Goal: Task Accomplishment & Management: Use online tool/utility

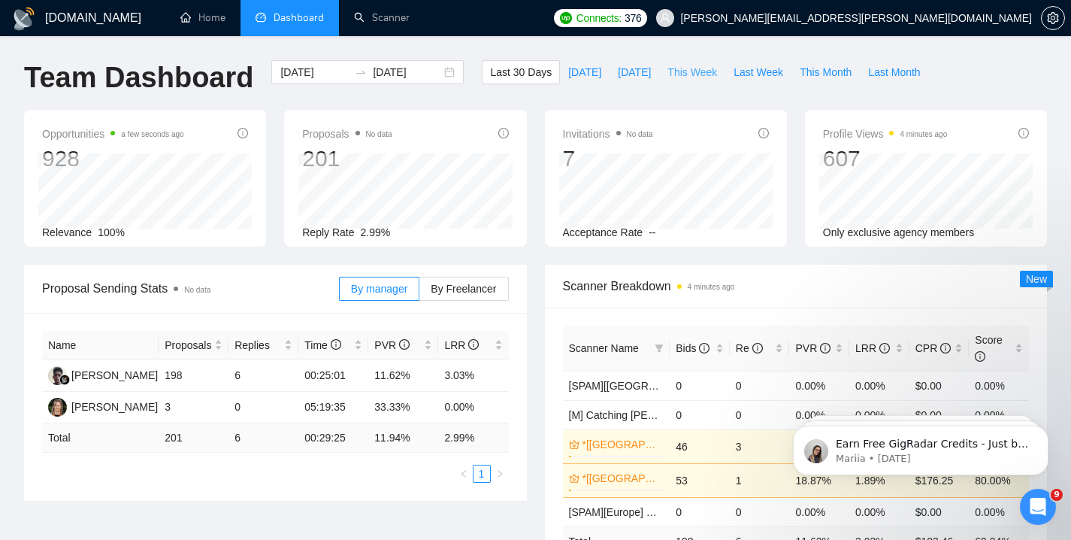
click at [688, 72] on span "This Week" at bounding box center [693, 72] width 50 height 17
type input "2025-08-18"
type input "2025-08-24"
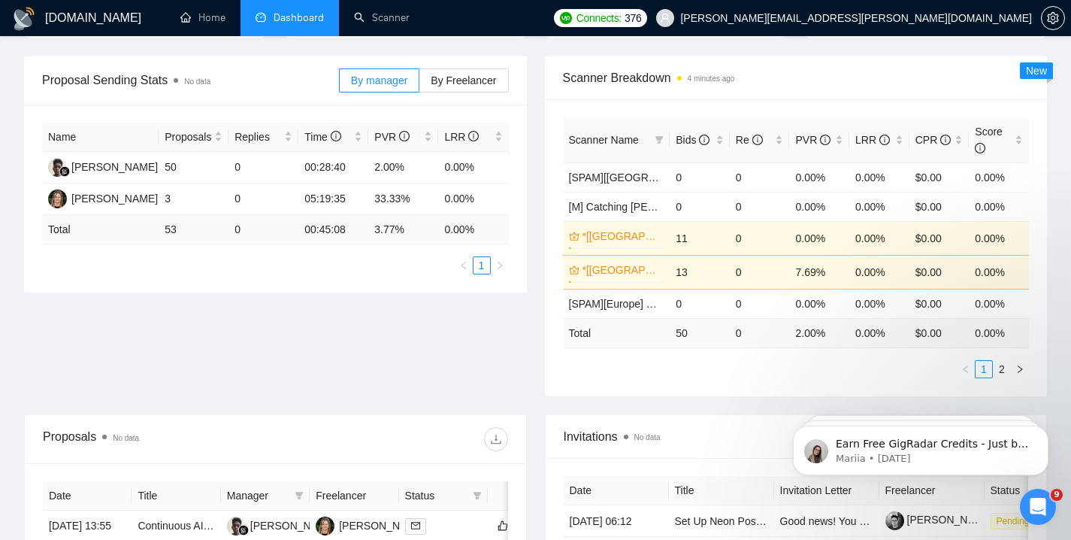
scroll to position [210, 0]
click at [1000, 368] on link "2" at bounding box center [1002, 367] width 17 height 17
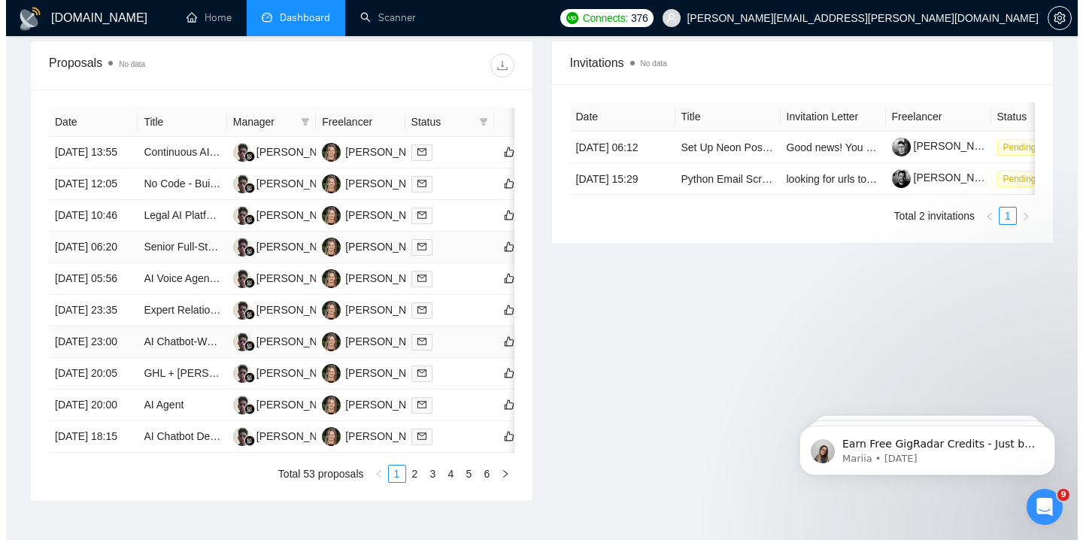
scroll to position [554, 0]
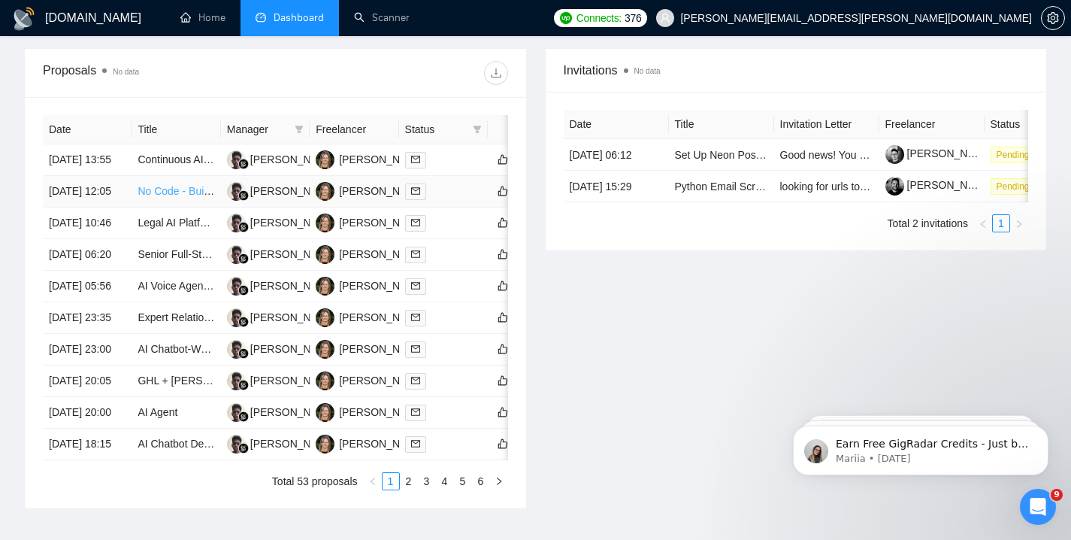
click at [192, 197] on link "No Code - Build Copy Cat of AI Search Monitoring Tool" at bounding box center [266, 191] width 256 height 12
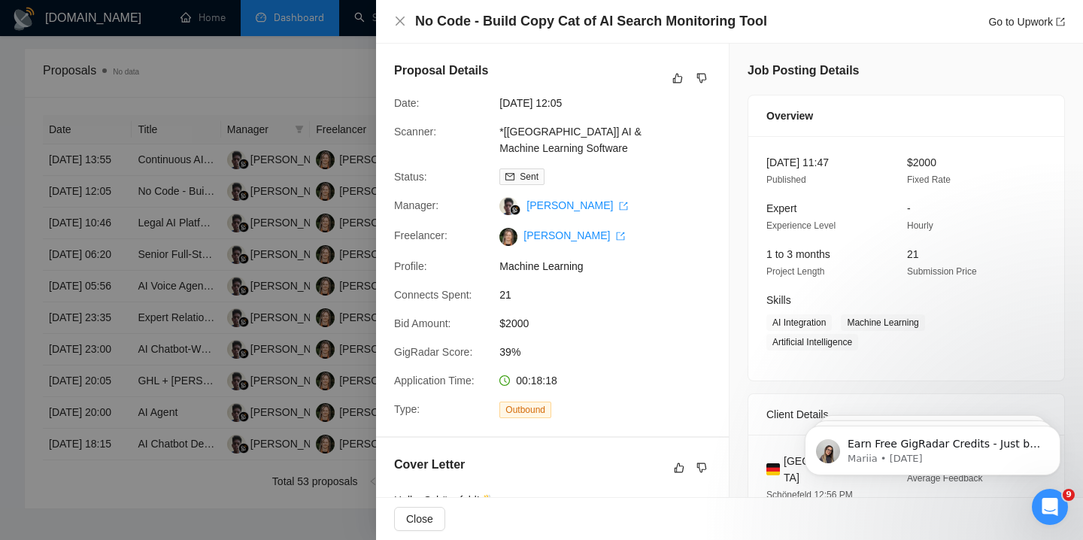
click at [252, 327] on div at bounding box center [541, 270] width 1083 height 540
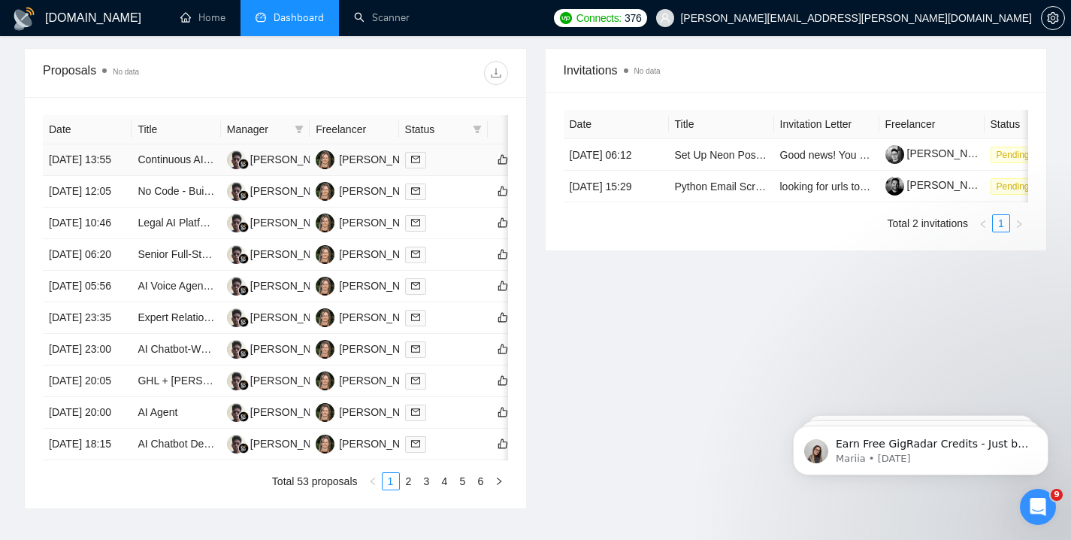
click at [439, 176] on td at bounding box center [443, 160] width 89 height 32
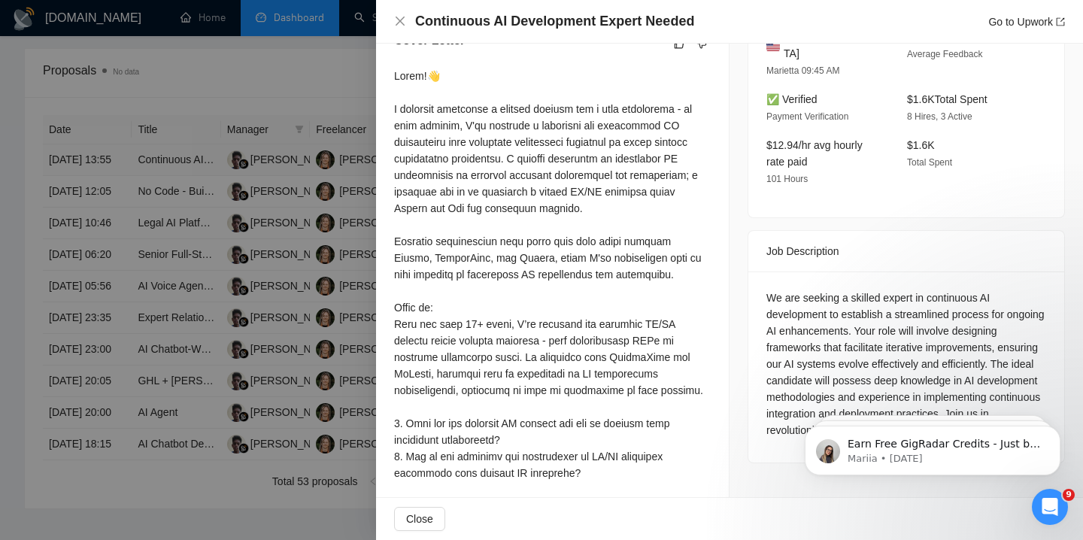
scroll to position [531, 0]
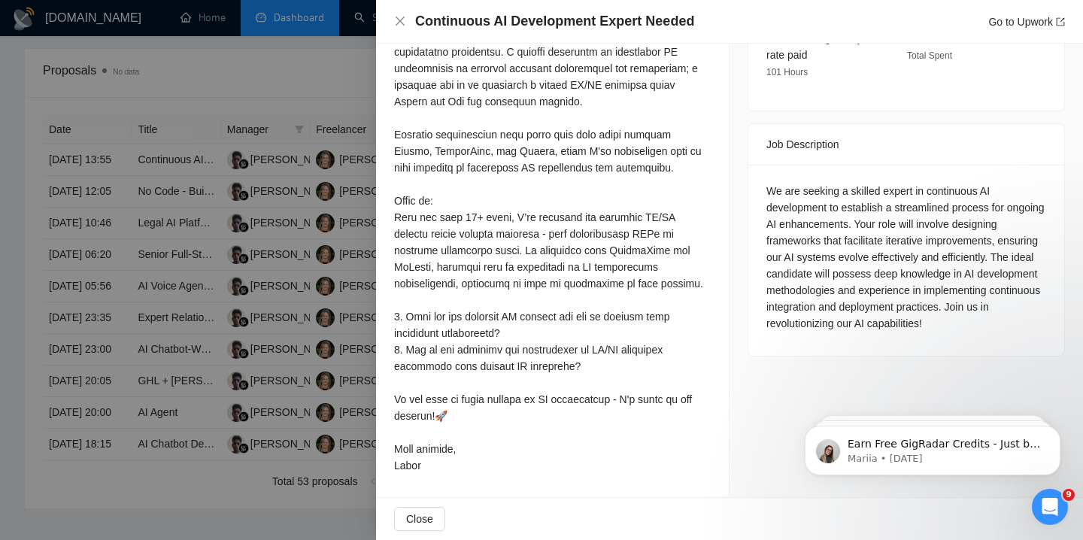
click at [208, 230] on div at bounding box center [541, 270] width 1083 height 540
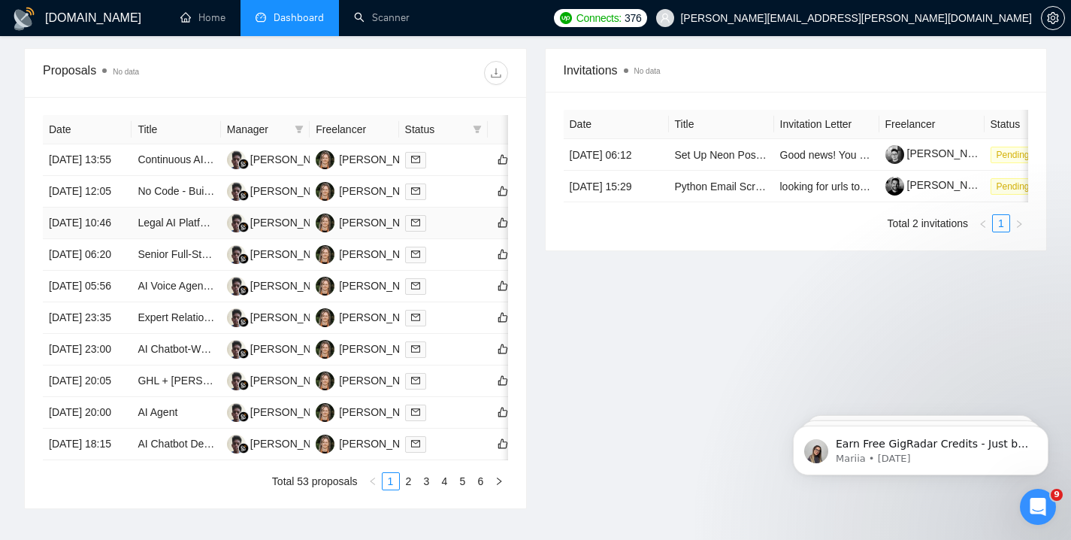
click at [438, 232] on div at bounding box center [443, 222] width 77 height 17
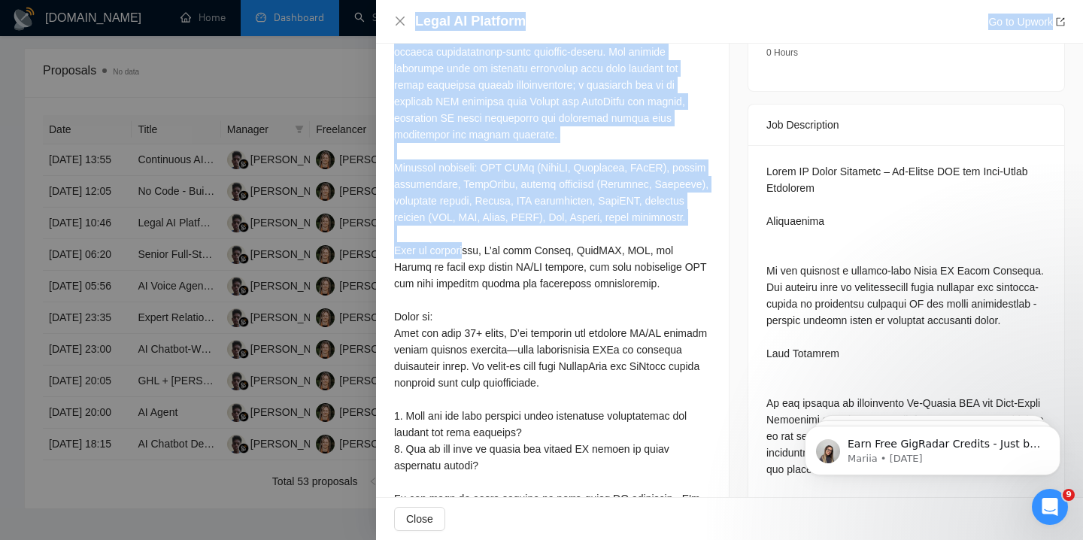
drag, startPoint x: 274, startPoint y: 261, endPoint x: 474, endPoint y: 264, distance: 200.0
click at [474, 264] on div "Legal AI Platform Go to Upwork Proposal Details Date: 22 Aug, 2025 10:46 Scanne…" at bounding box center [541, 270] width 1083 height 540
click at [474, 264] on div at bounding box center [552, 267] width 317 height 612
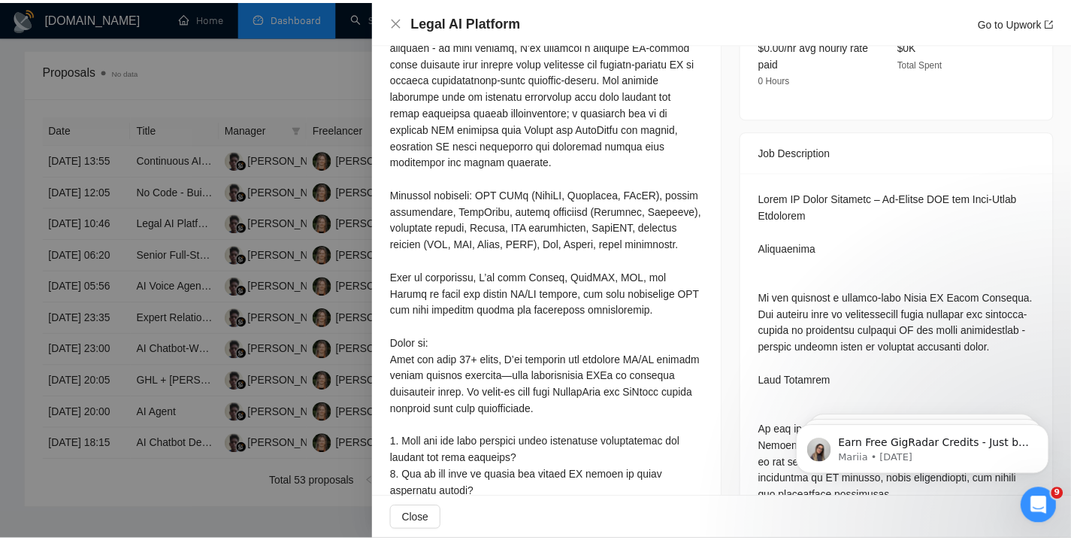
scroll to position [350, 0]
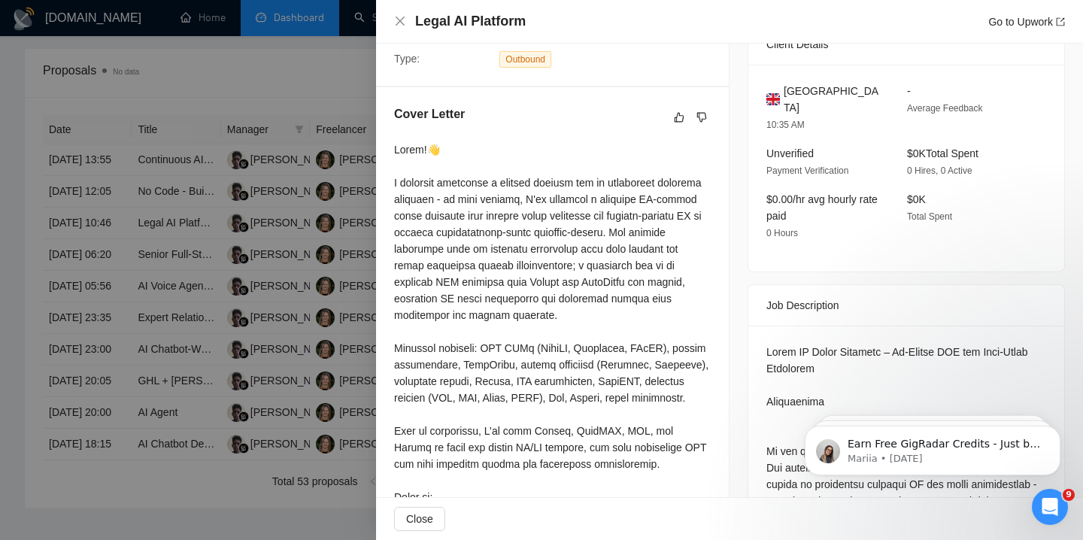
click at [283, 284] on div at bounding box center [541, 270] width 1083 height 540
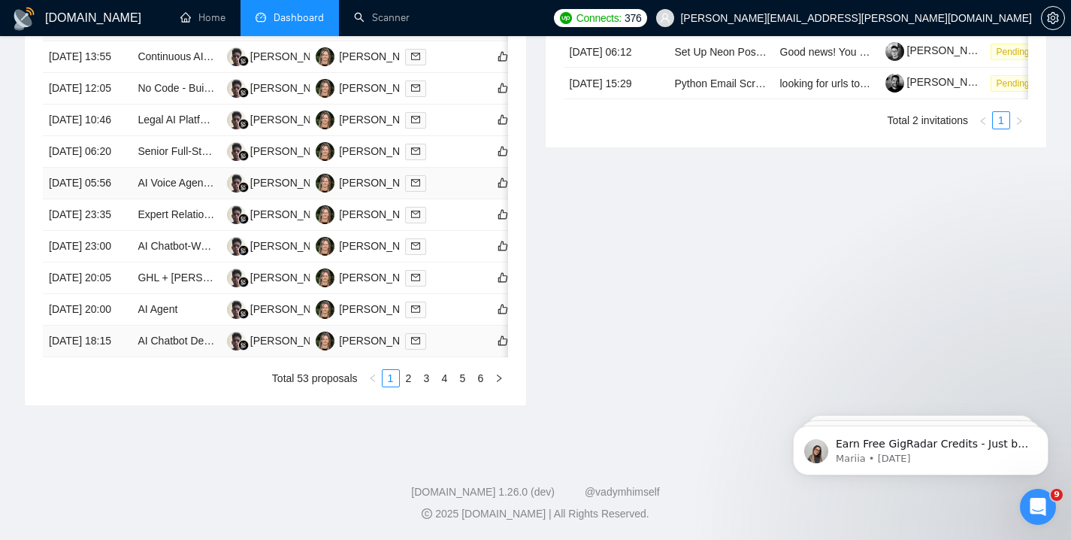
scroll to position [752, 0]
click at [409, 386] on link "2" at bounding box center [409, 378] width 17 height 17
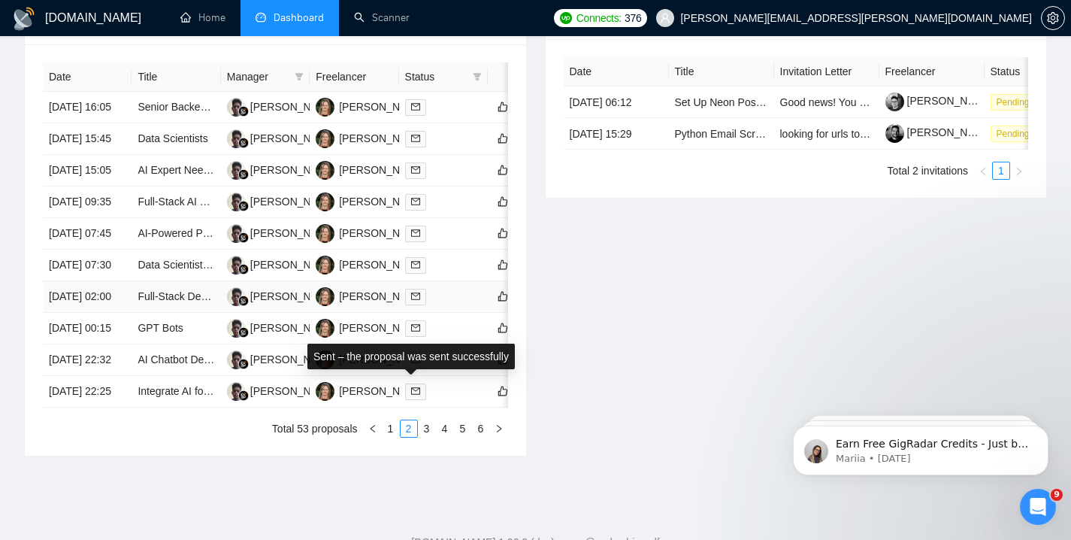
scroll to position [602, 0]
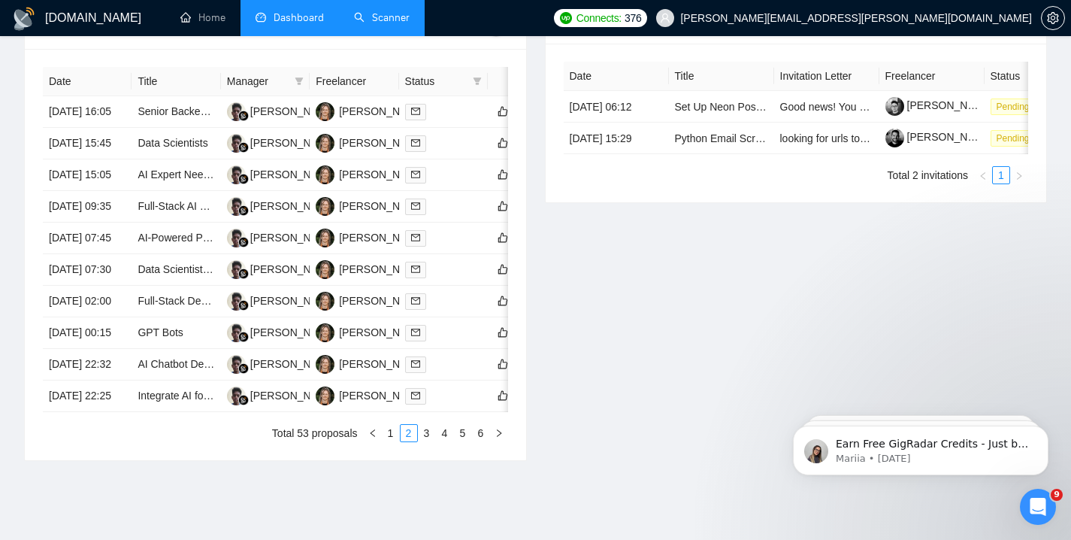
click at [359, 11] on link "Scanner" at bounding box center [382, 17] width 56 height 13
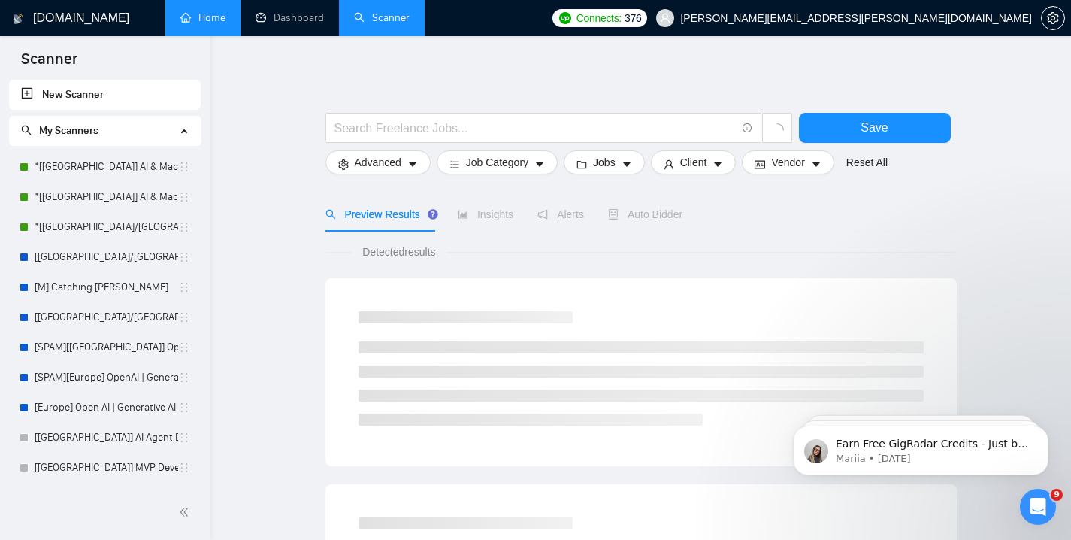
click at [203, 24] on link "Home" at bounding box center [202, 17] width 45 height 13
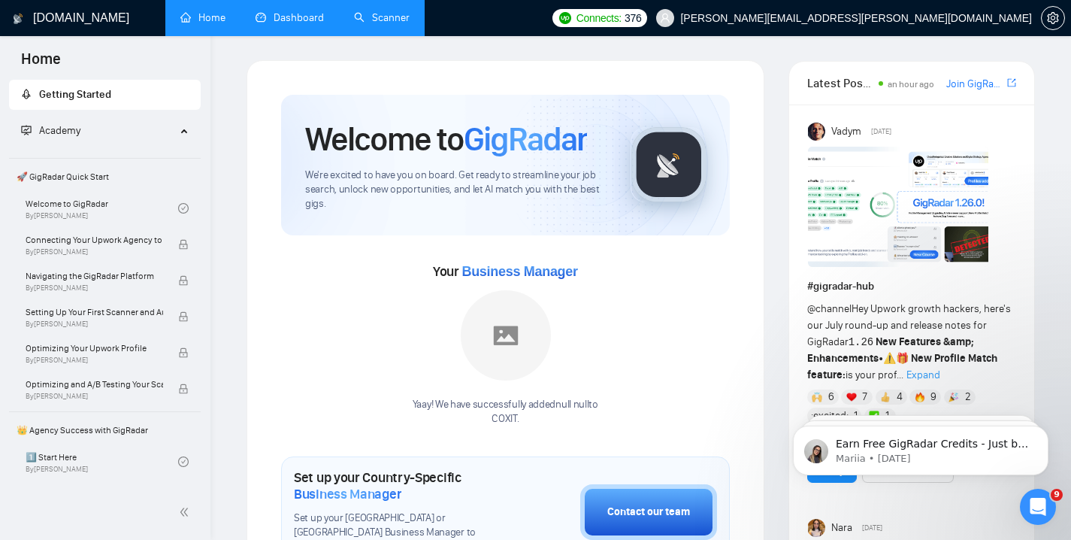
click at [274, 24] on link "Dashboard" at bounding box center [290, 17] width 68 height 13
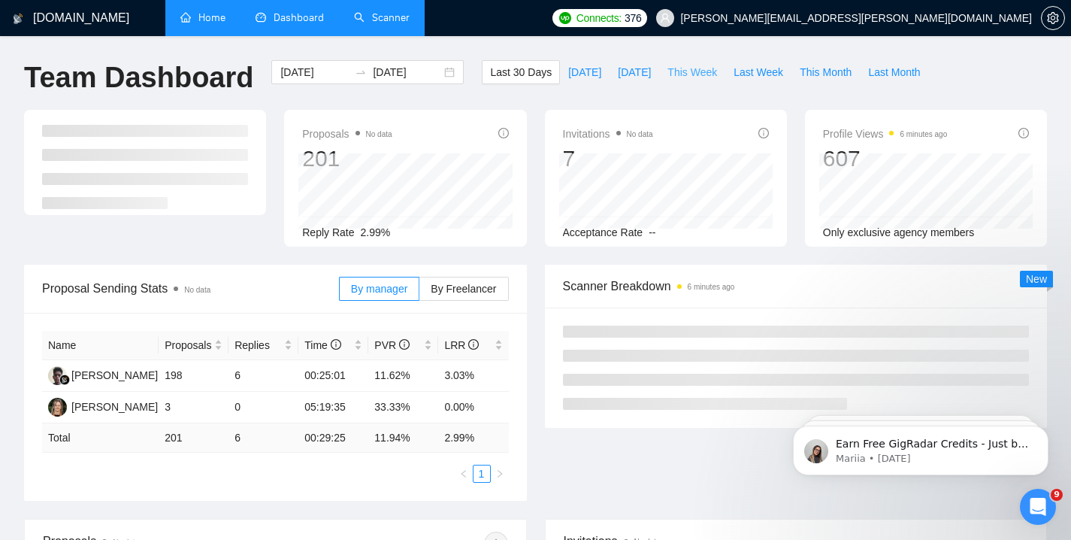
click at [678, 68] on span "This Week" at bounding box center [693, 72] width 50 height 17
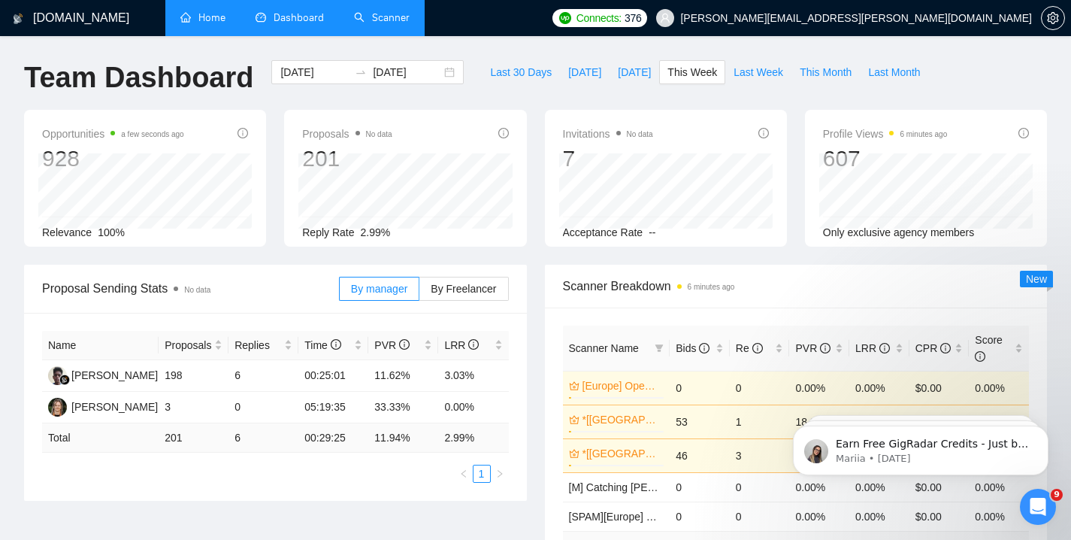
type input "2025-08-18"
type input "2025-08-24"
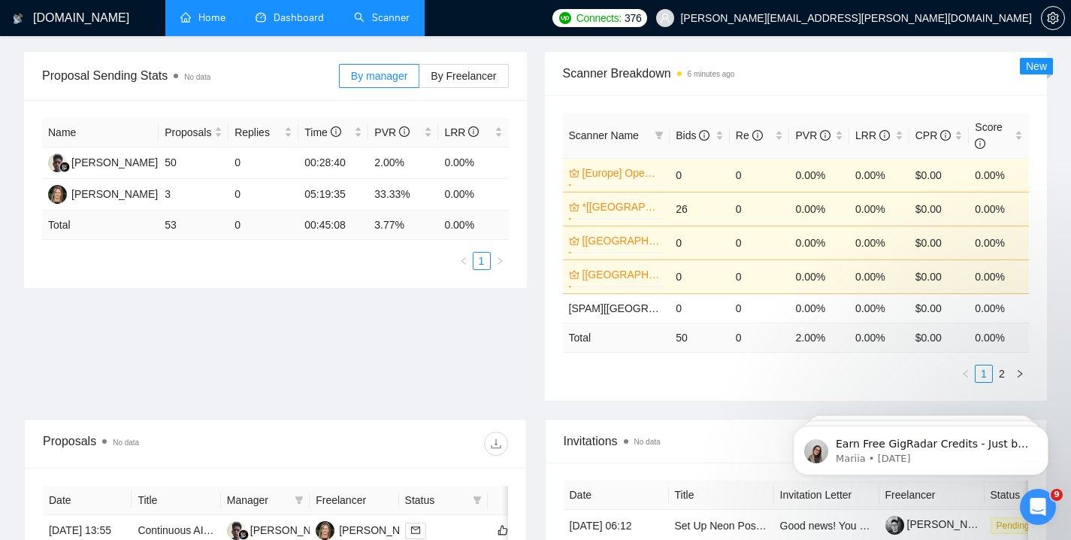
scroll to position [217, 0]
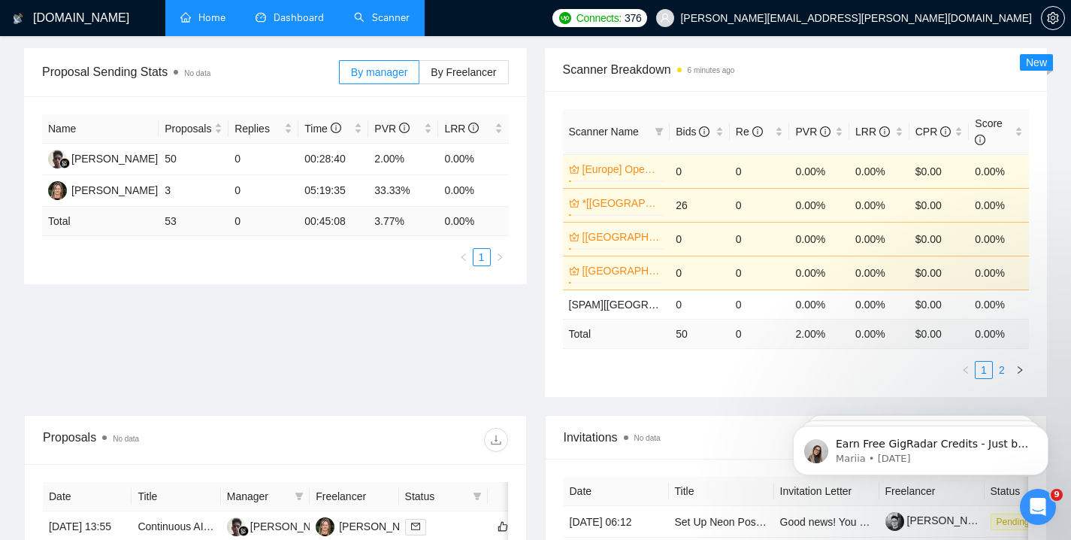
click at [1001, 370] on link "2" at bounding box center [1002, 370] width 17 height 17
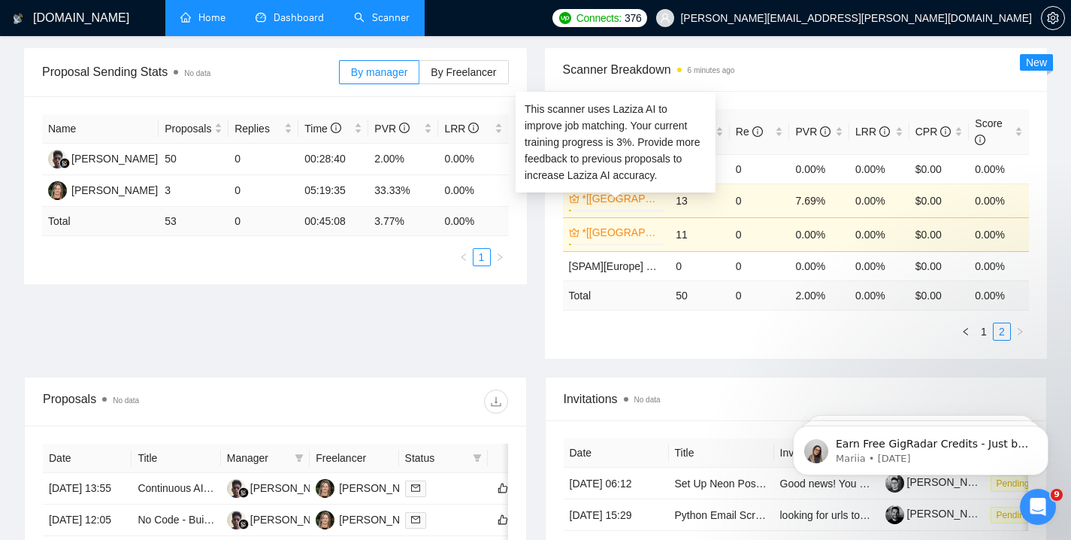
click at [633, 198] on link "*[[GEOGRAPHIC_DATA]] AI & Machine Learning Software" at bounding box center [622, 198] width 79 height 17
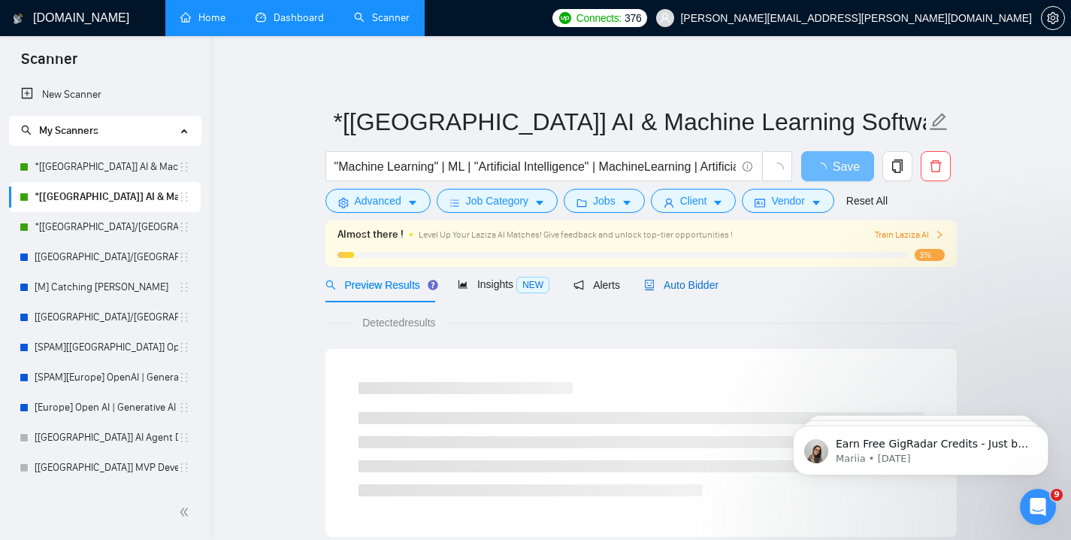
click at [692, 286] on span "Auto Bidder" at bounding box center [681, 285] width 74 height 12
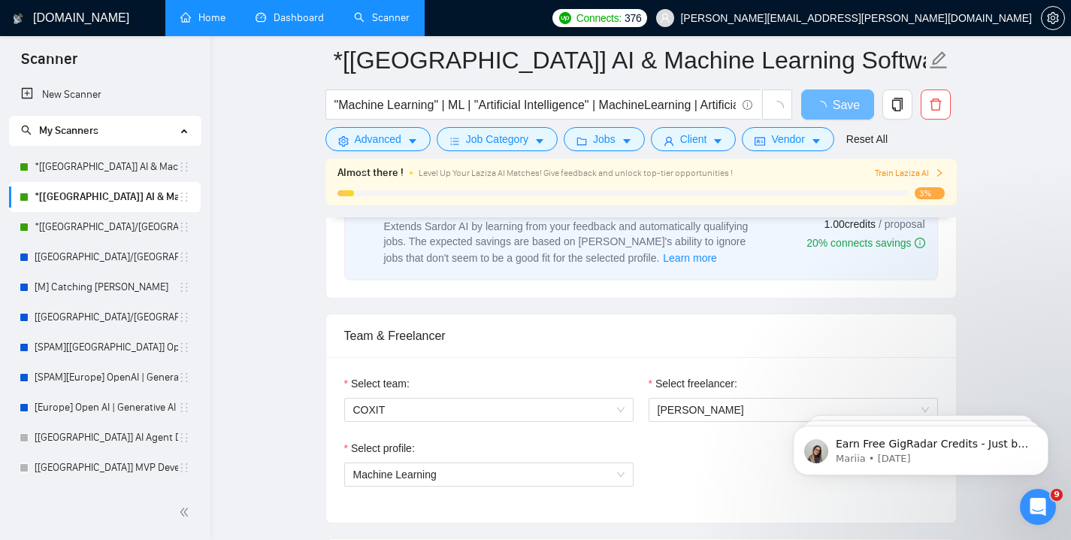
scroll to position [786, 0]
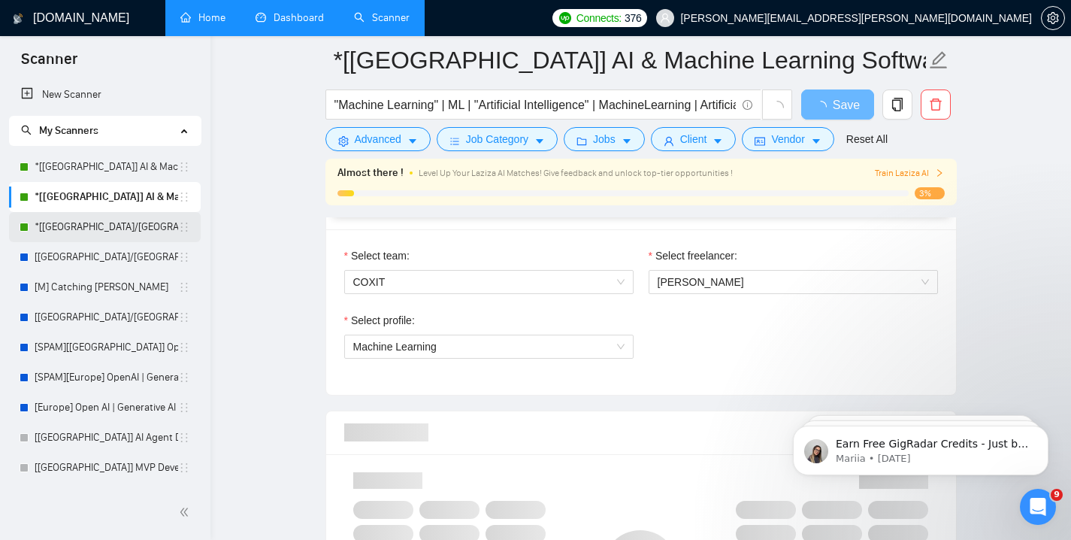
click at [137, 225] on link "*[[GEOGRAPHIC_DATA]/[GEOGRAPHIC_DATA]] AI Agent Development" at bounding box center [107, 227] width 144 height 30
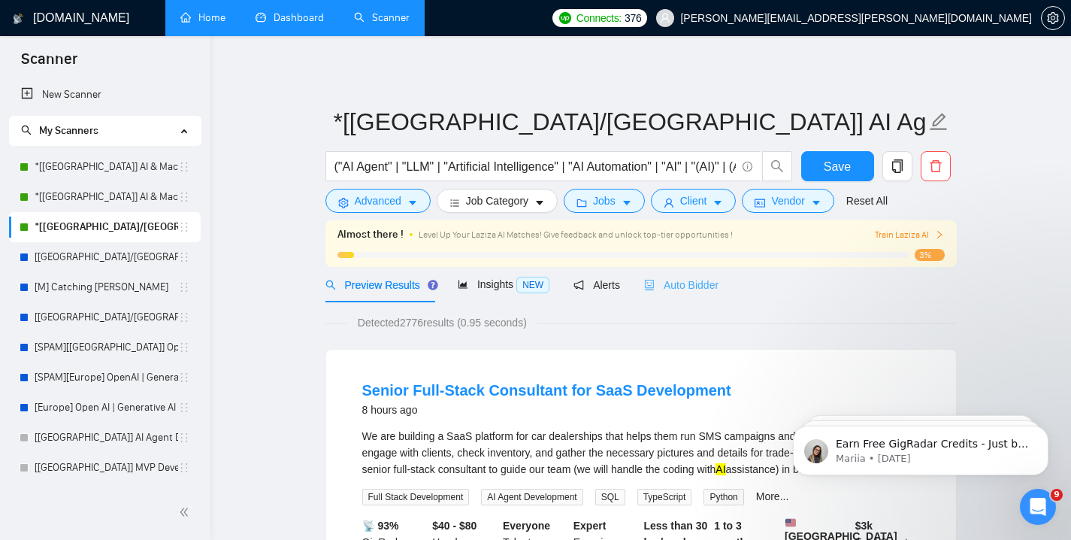
click at [671, 273] on div "Auto Bidder" at bounding box center [681, 284] width 74 height 35
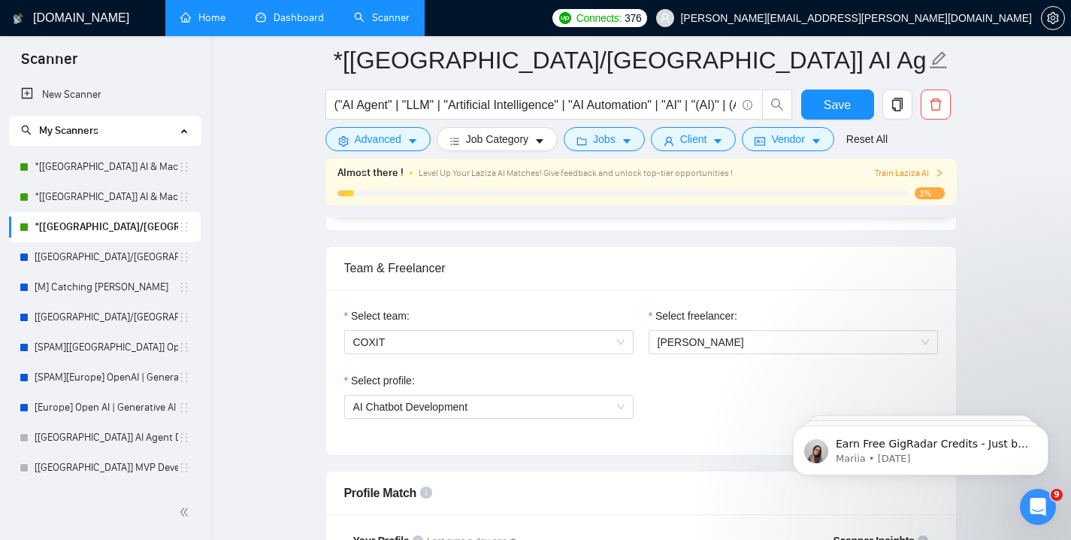
scroll to position [735, 0]
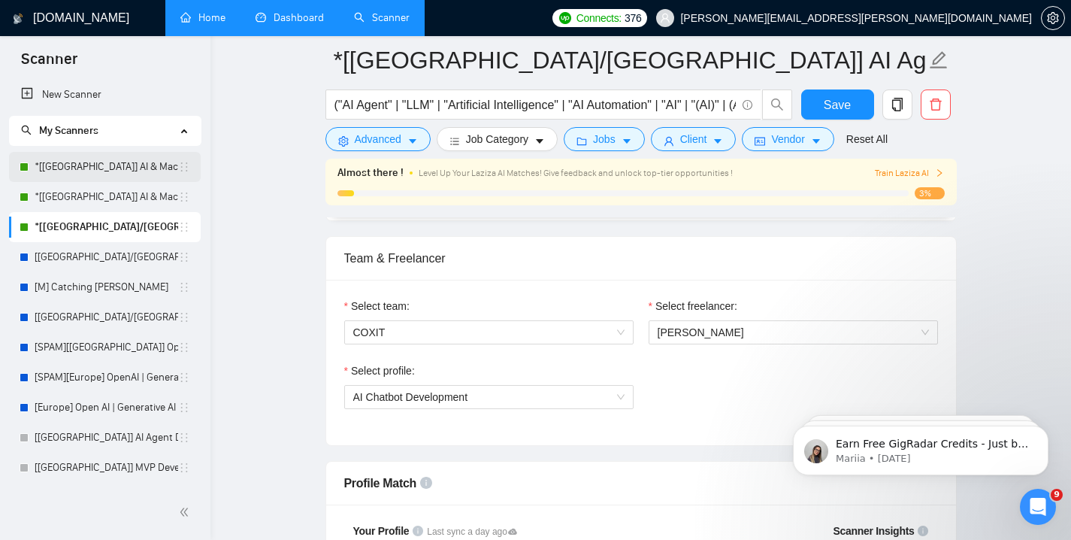
click at [136, 168] on link "*[[GEOGRAPHIC_DATA]] AI & Machine Learning Software" at bounding box center [107, 167] width 144 height 30
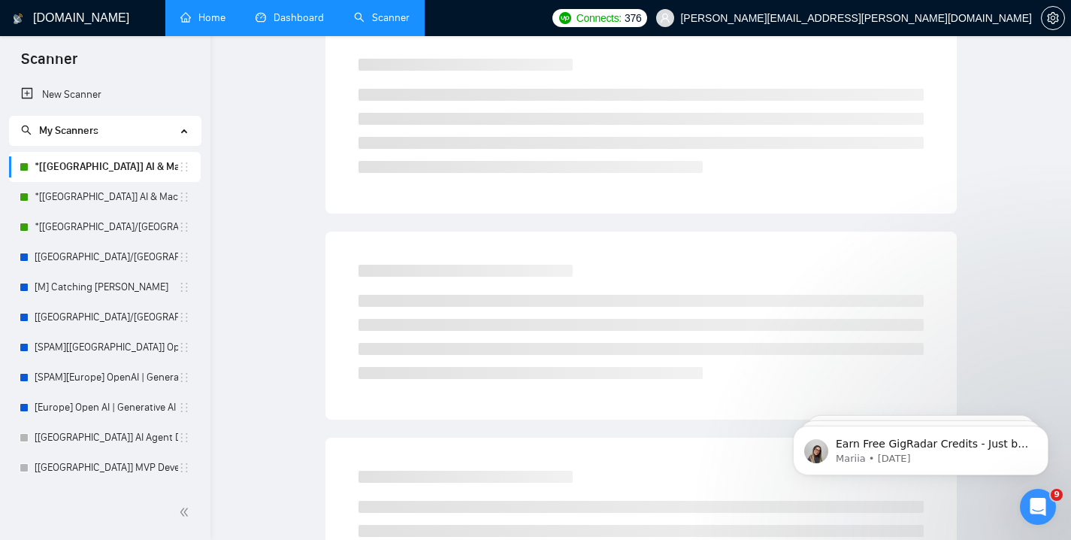
scroll to position [56, 0]
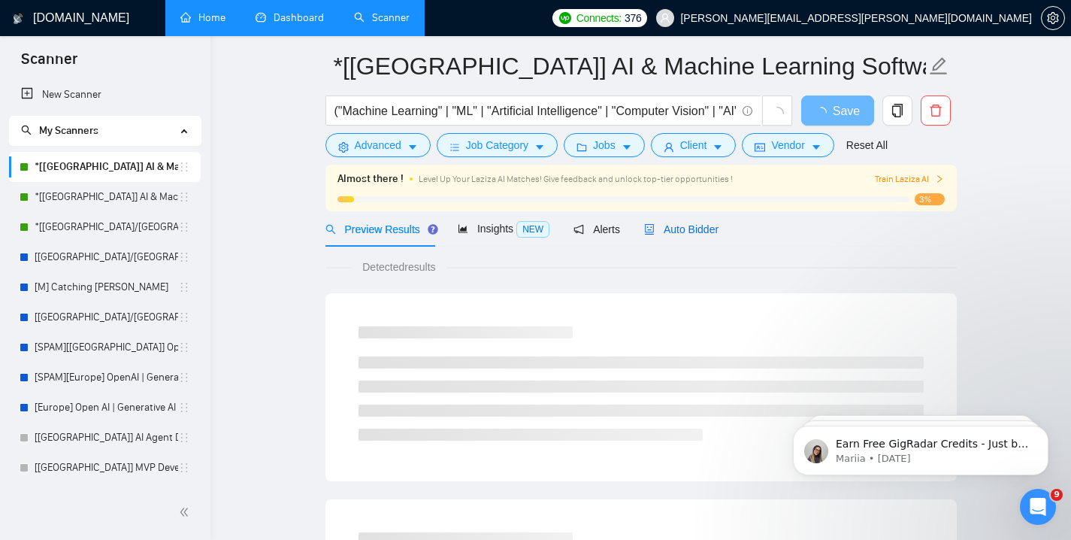
click at [698, 228] on span "Auto Bidder" at bounding box center [681, 229] width 74 height 12
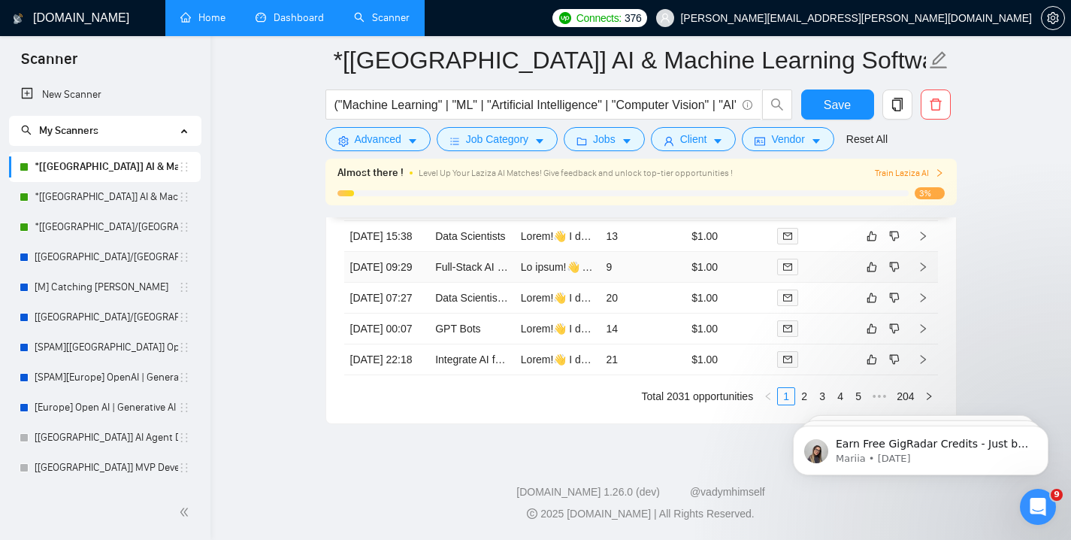
scroll to position [3963, 0]
click at [601, 344] on td "14" at bounding box center [643, 329] width 86 height 31
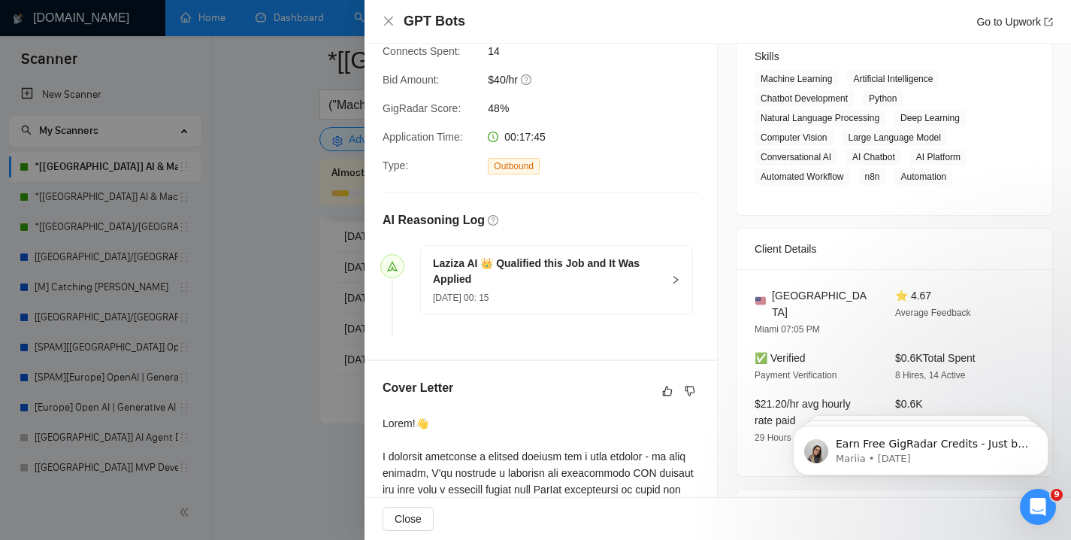
scroll to position [246, 0]
click at [310, 339] on div at bounding box center [535, 270] width 1071 height 540
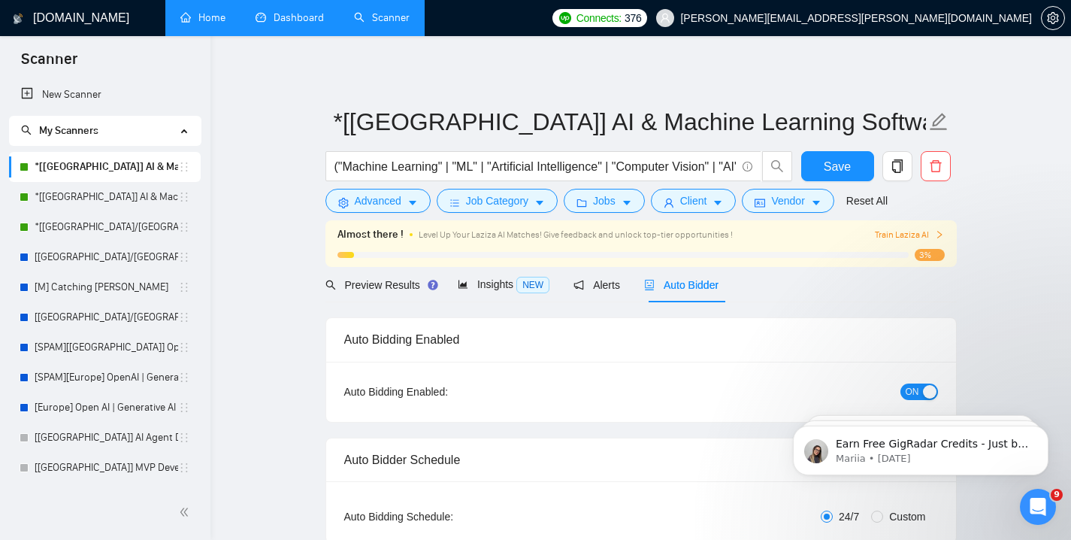
drag, startPoint x: 137, startPoint y: 184, endPoint x: 437, endPoint y: 184, distance: 300.0
click at [137, 184] on link "*[[GEOGRAPHIC_DATA]] AI & Machine Learning Software" at bounding box center [107, 197] width 144 height 30
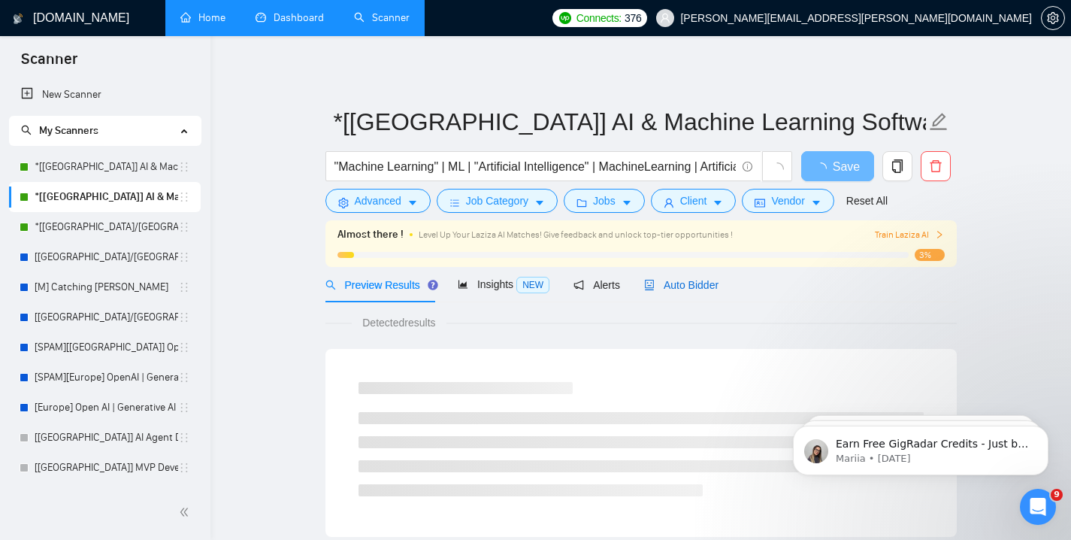
click at [677, 288] on span "Auto Bidder" at bounding box center [681, 285] width 74 height 12
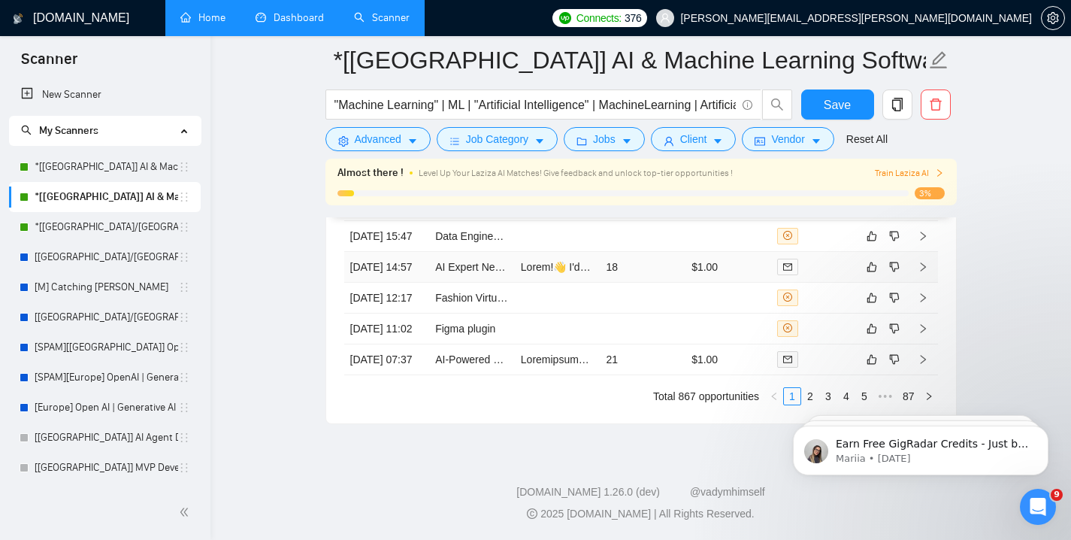
scroll to position [4031, 0]
click at [621, 375] on td "21" at bounding box center [643, 359] width 86 height 31
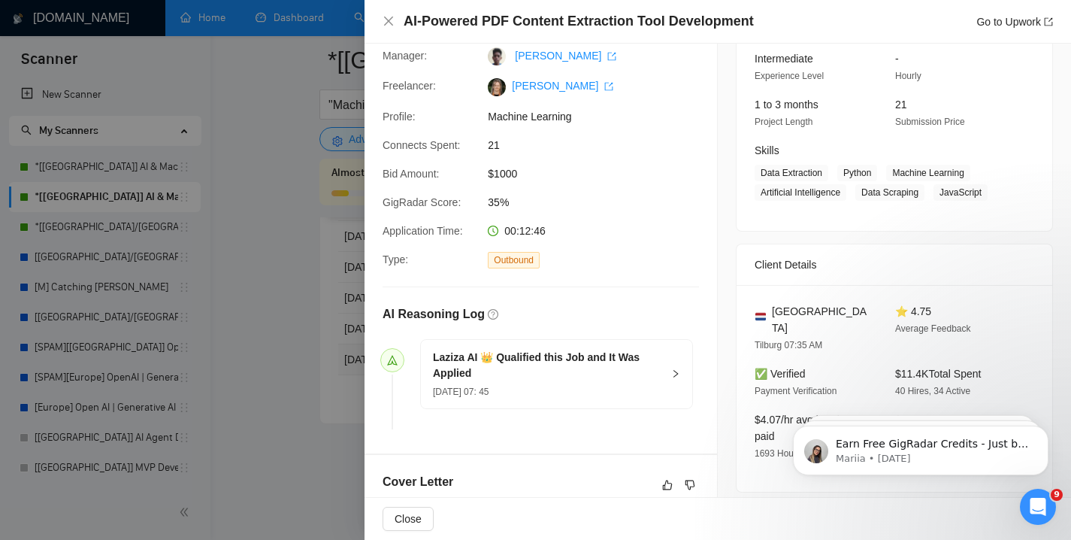
scroll to position [98, 0]
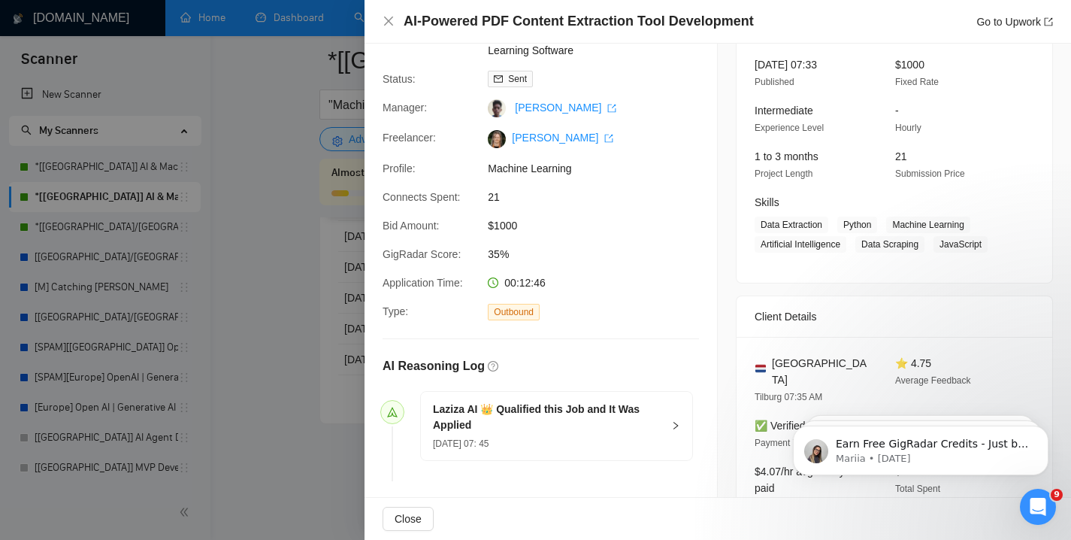
click at [286, 246] on div at bounding box center [535, 270] width 1071 height 540
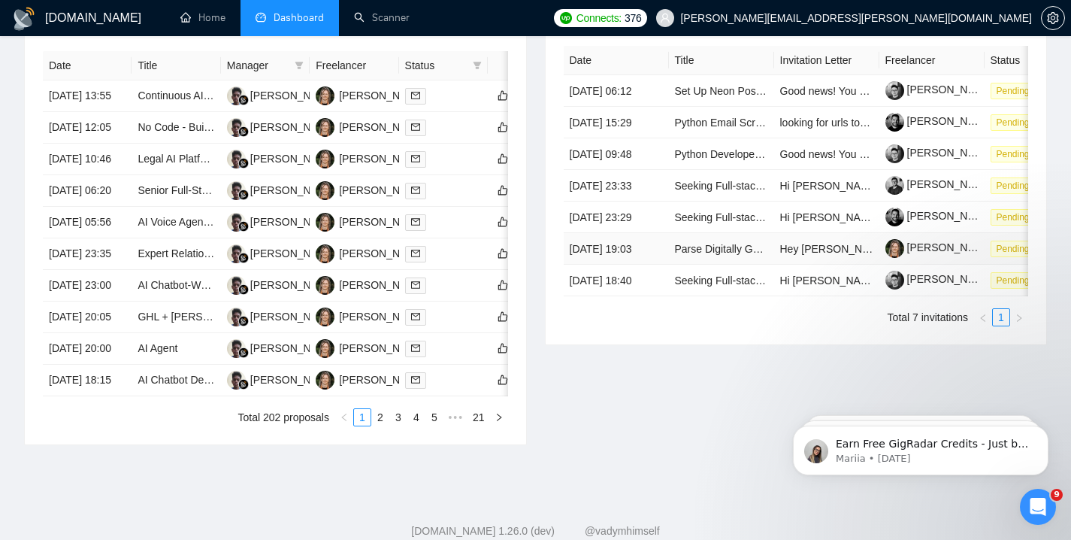
click at [715, 265] on td "Parse Digitally Generated PDFs to extract data" at bounding box center [721, 249] width 105 height 32
click at [719, 255] on link "Parse Digitally Generated PDFs to extract data" at bounding box center [784, 249] width 219 height 12
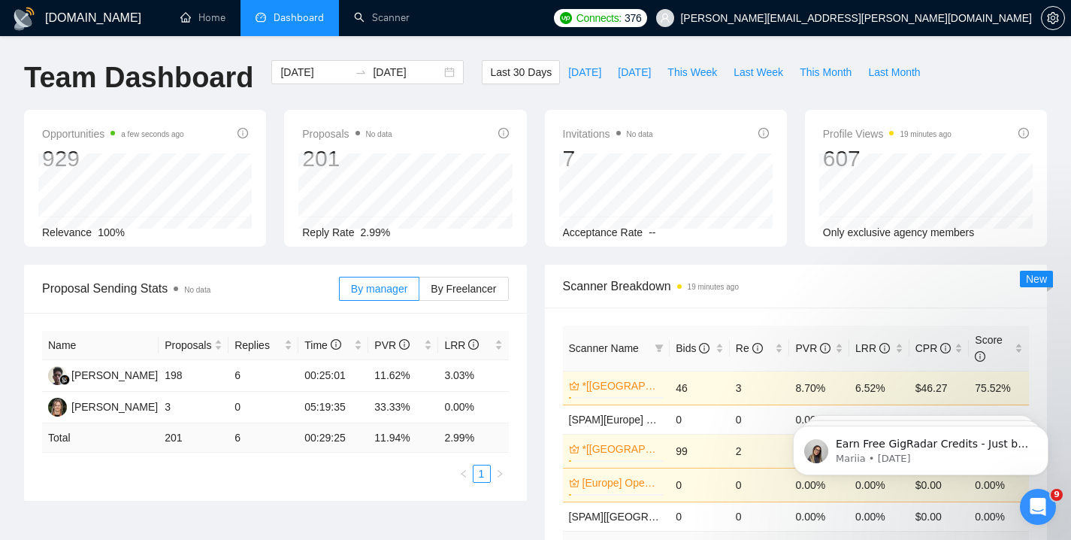
click at [1027, 131] on icon "info-circle" at bounding box center [1024, 133] width 11 height 11
click at [1024, 132] on icon "info-circle" at bounding box center [1024, 133] width 11 height 11
click at [773, 72] on span "Last Week" at bounding box center [759, 72] width 50 height 17
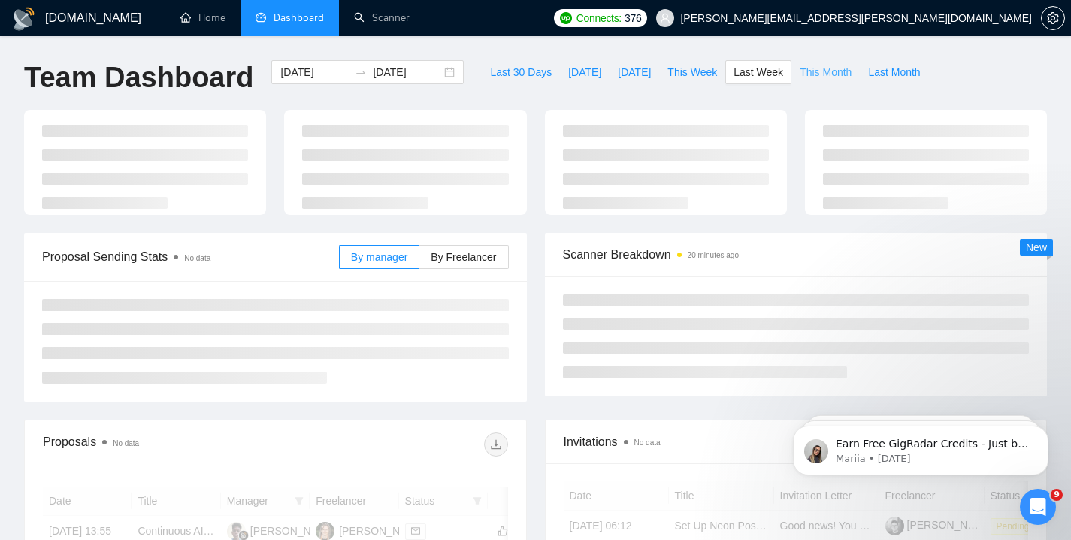
type input "2025-08-11"
type input "[DATE]"
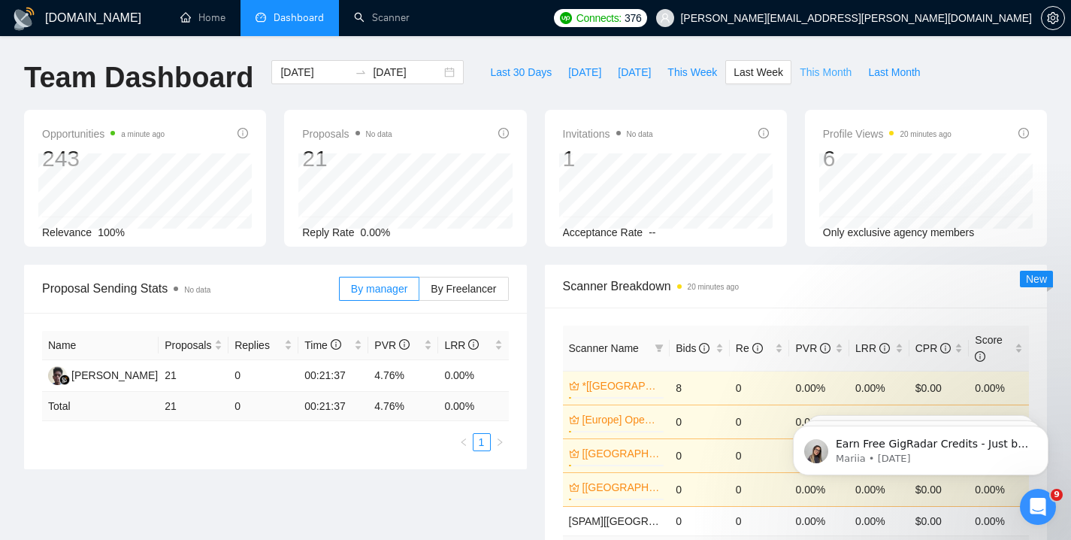
click at [814, 72] on span "This Month" at bounding box center [826, 72] width 52 height 17
type input "2025-08-01"
type input "2025-08-31"
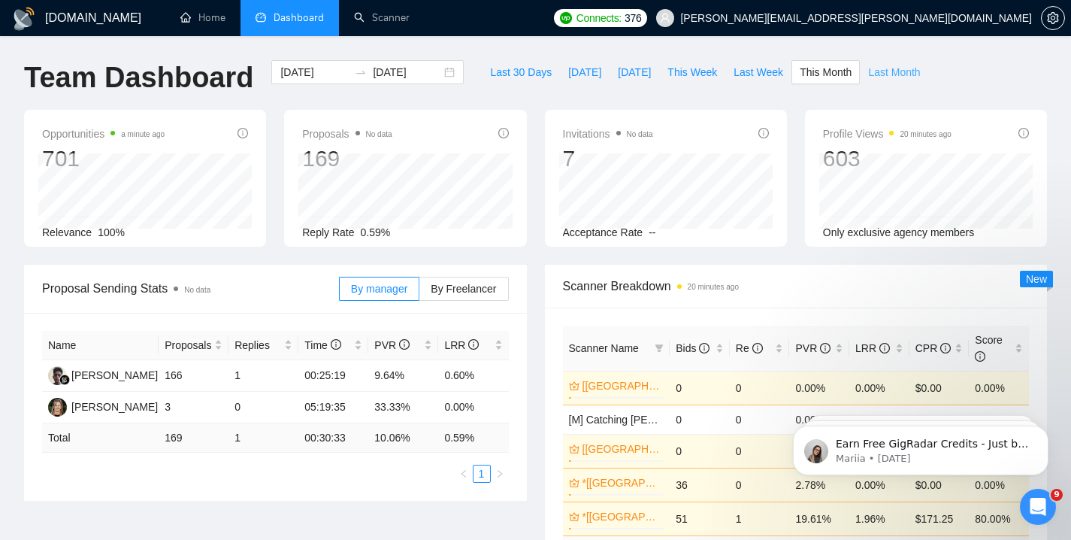
click at [889, 80] on span "Last Month" at bounding box center [894, 72] width 52 height 17
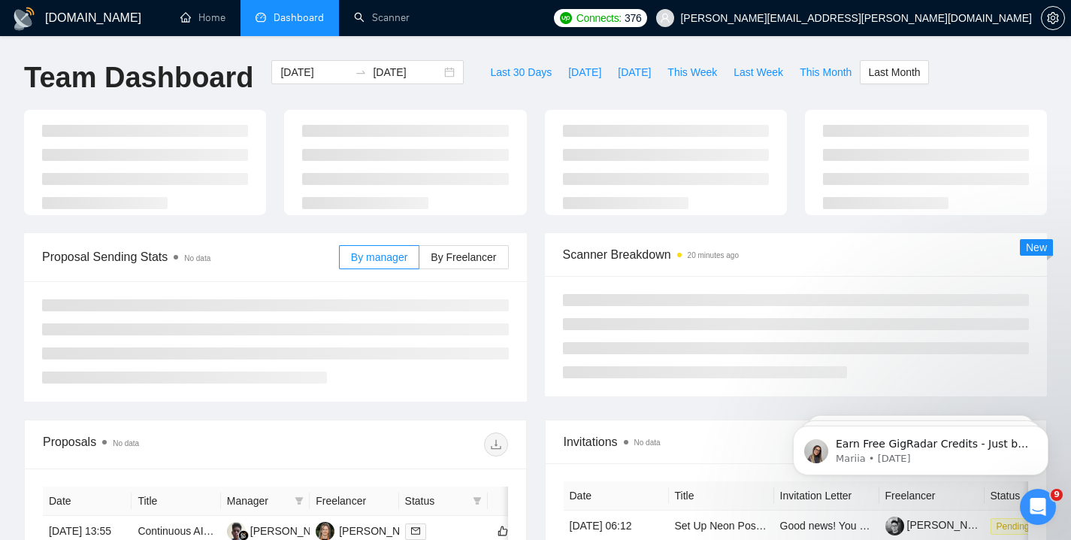
type input "2025-07-01"
type input "2025-07-31"
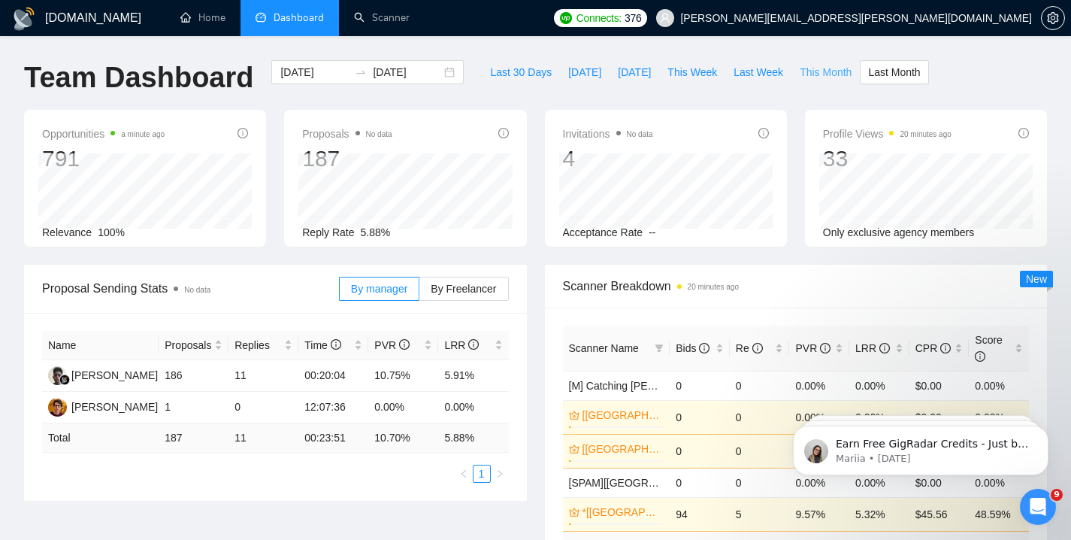
click at [826, 77] on span "This Month" at bounding box center [826, 72] width 52 height 17
type input "2025-08-01"
type input "2025-08-31"
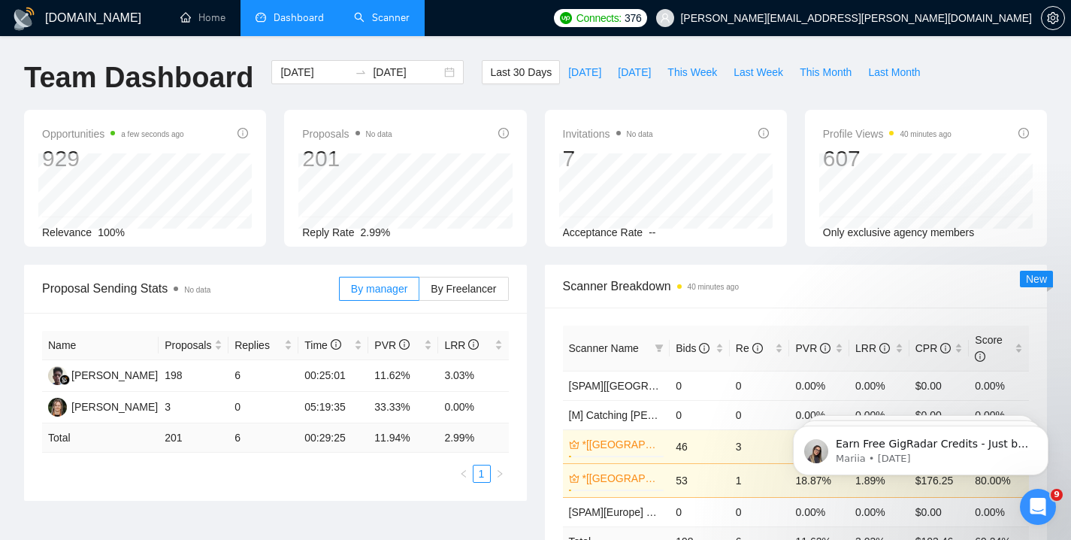
click at [374, 14] on link "Scanner" at bounding box center [382, 17] width 56 height 13
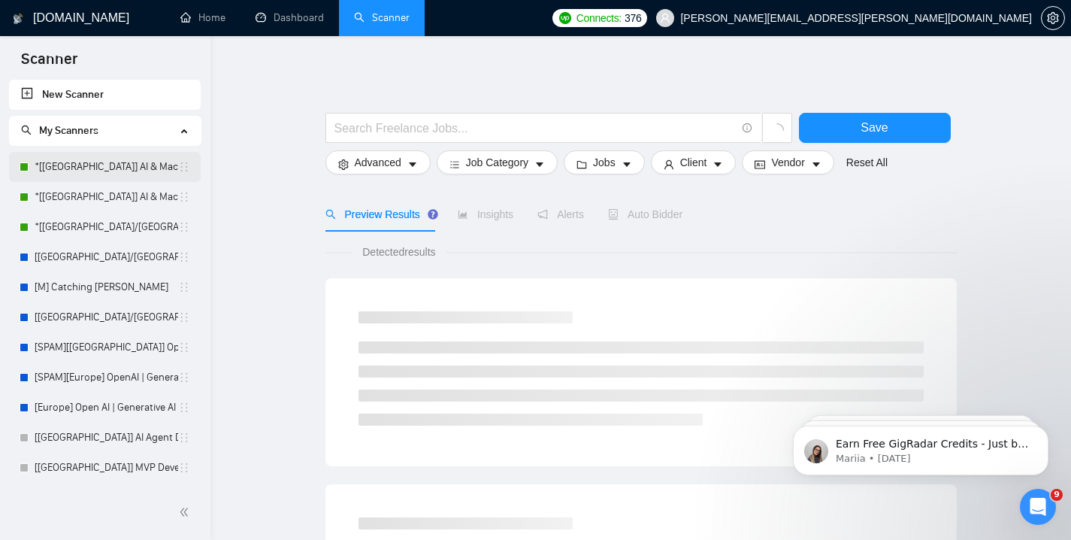
click at [108, 178] on link "*[[GEOGRAPHIC_DATA]] AI & Machine Learning Software" at bounding box center [107, 167] width 144 height 30
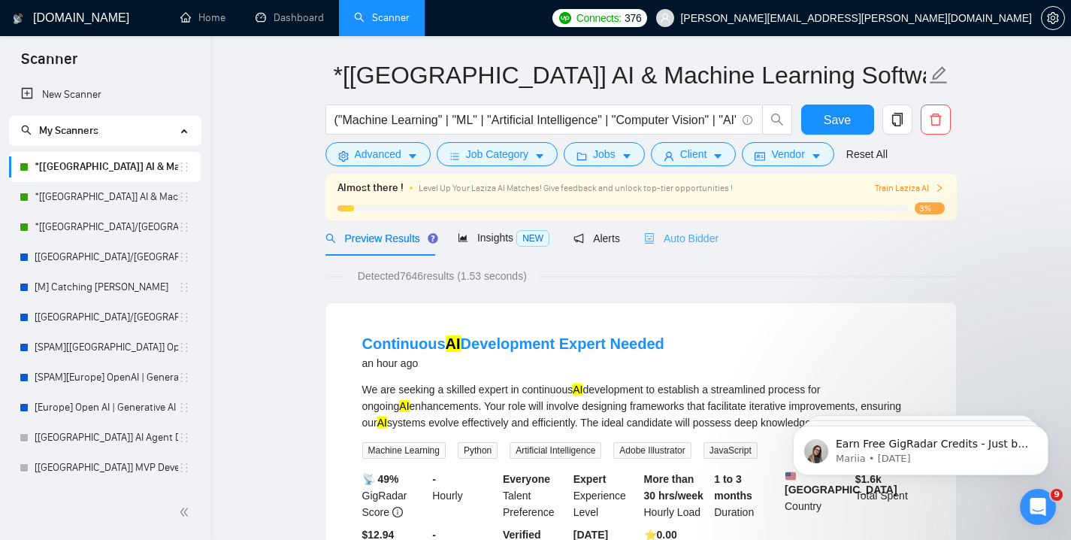
scroll to position [66, 0]
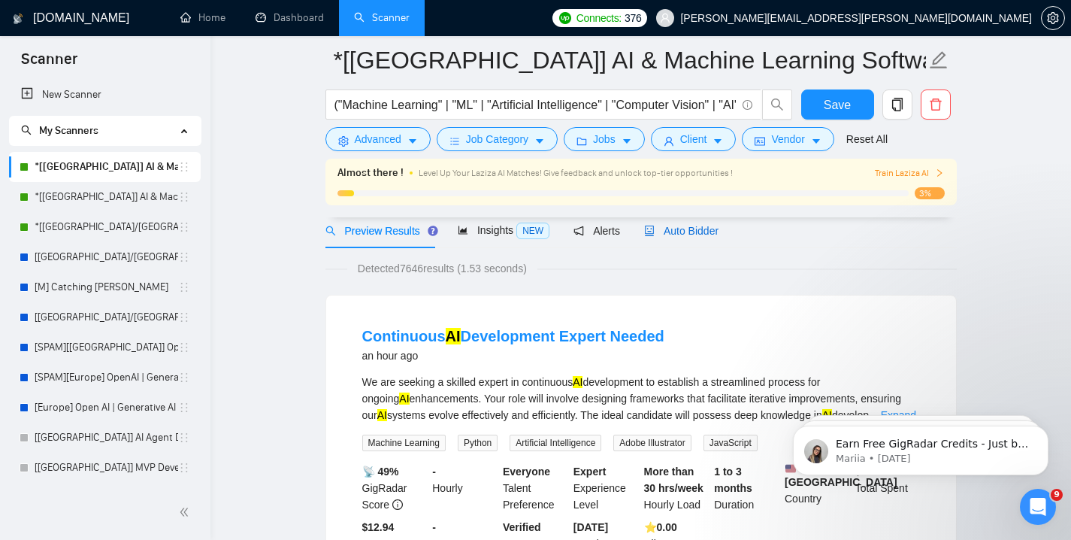
click at [702, 238] on div "Auto Bidder" at bounding box center [681, 231] width 74 height 17
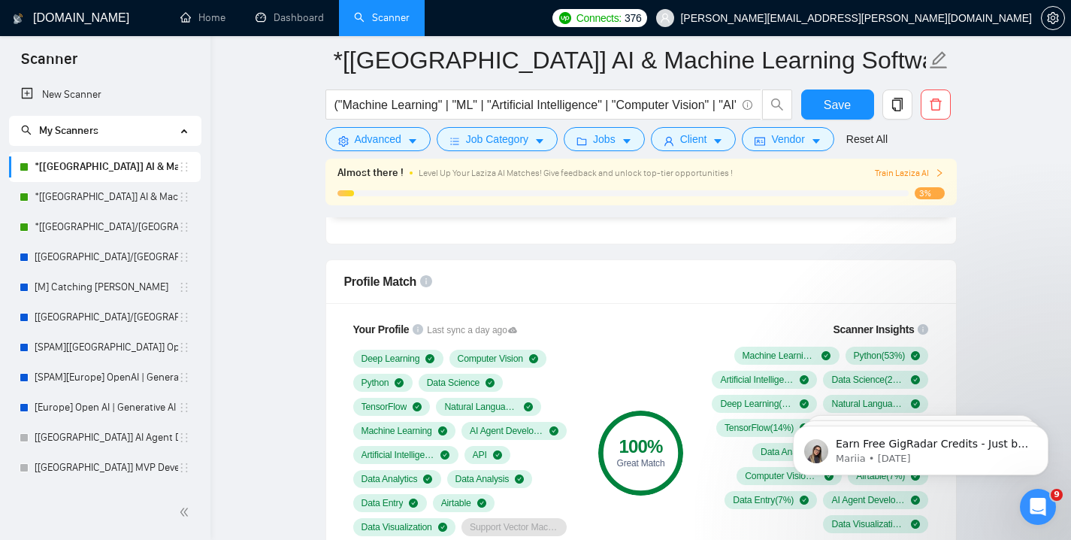
scroll to position [938, 0]
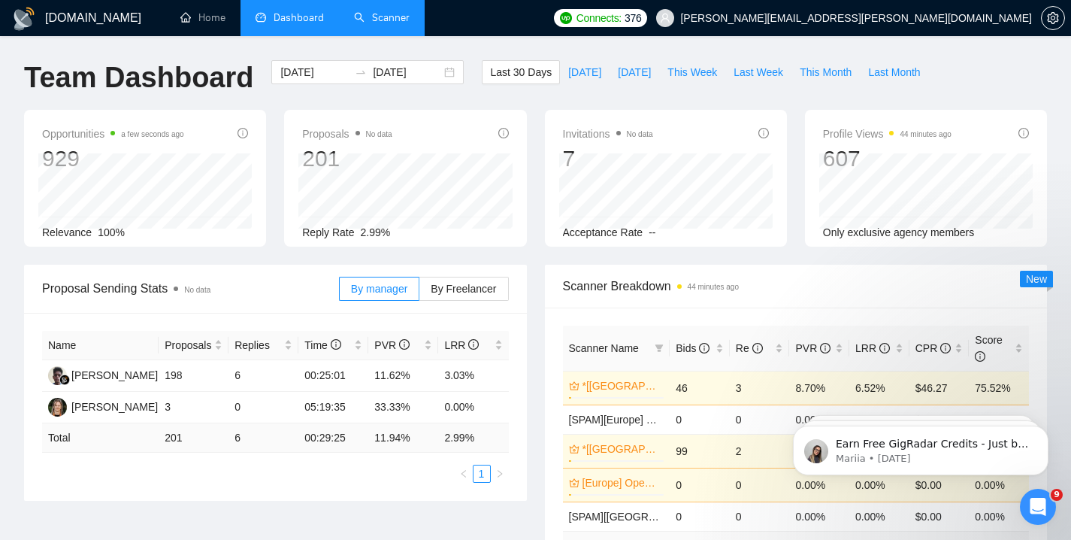
click at [364, 24] on link "Scanner" at bounding box center [382, 17] width 56 height 13
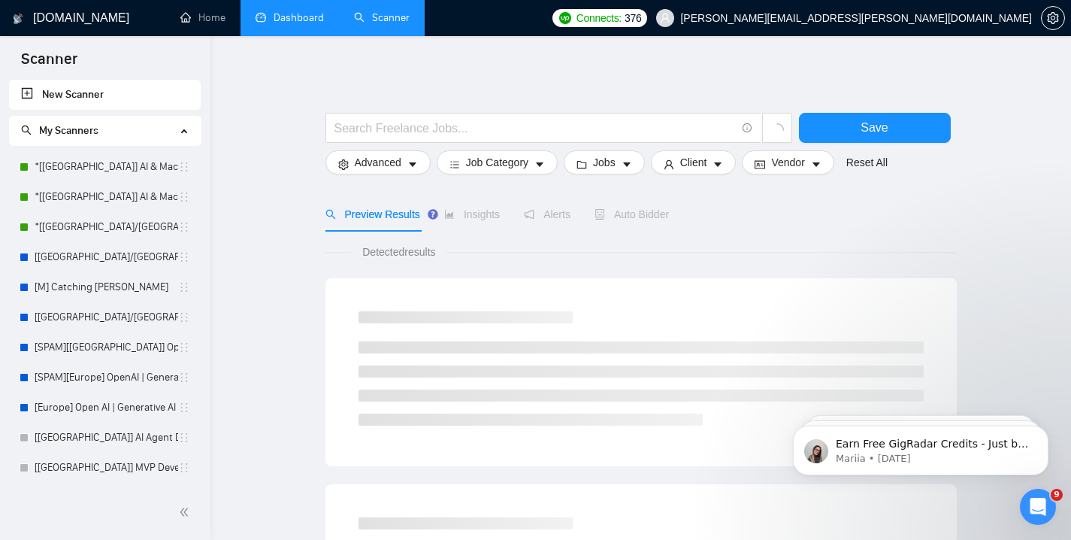
click at [291, 24] on link "Dashboard" at bounding box center [290, 17] width 68 height 13
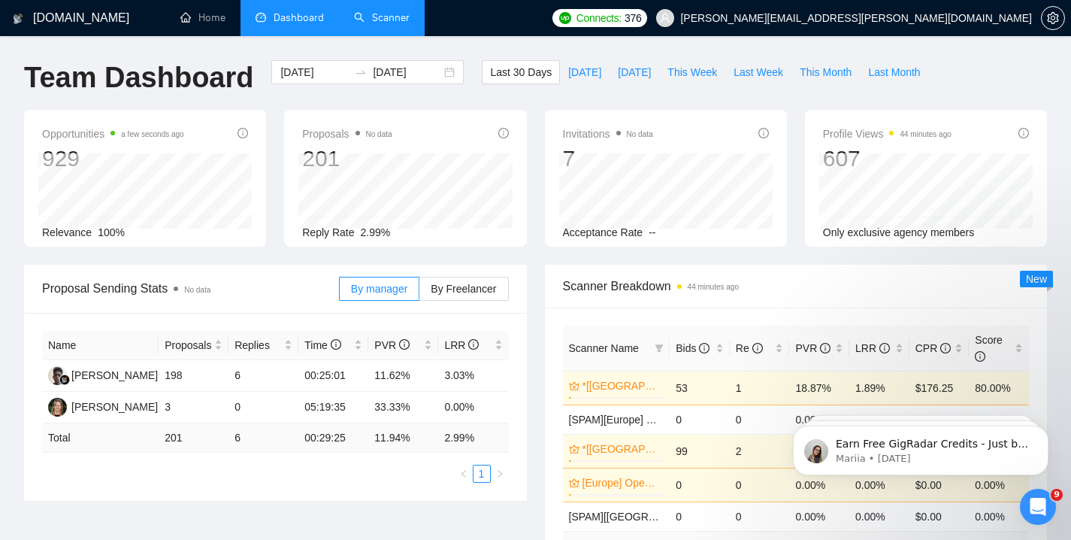
click at [386, 17] on link "Scanner" at bounding box center [382, 17] width 56 height 13
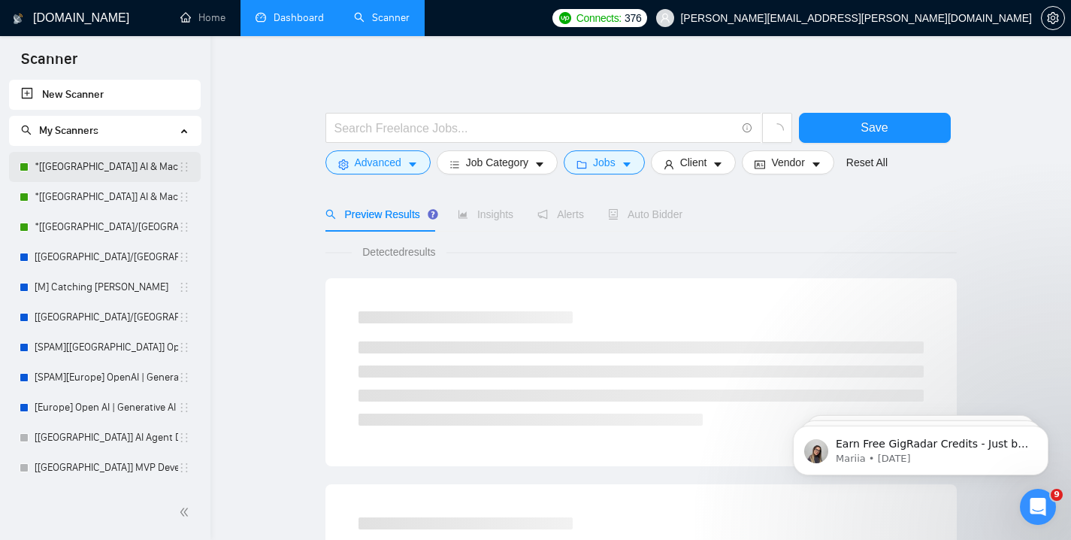
click at [117, 170] on link "*[[GEOGRAPHIC_DATA]] AI & Machine Learning Software" at bounding box center [107, 167] width 144 height 30
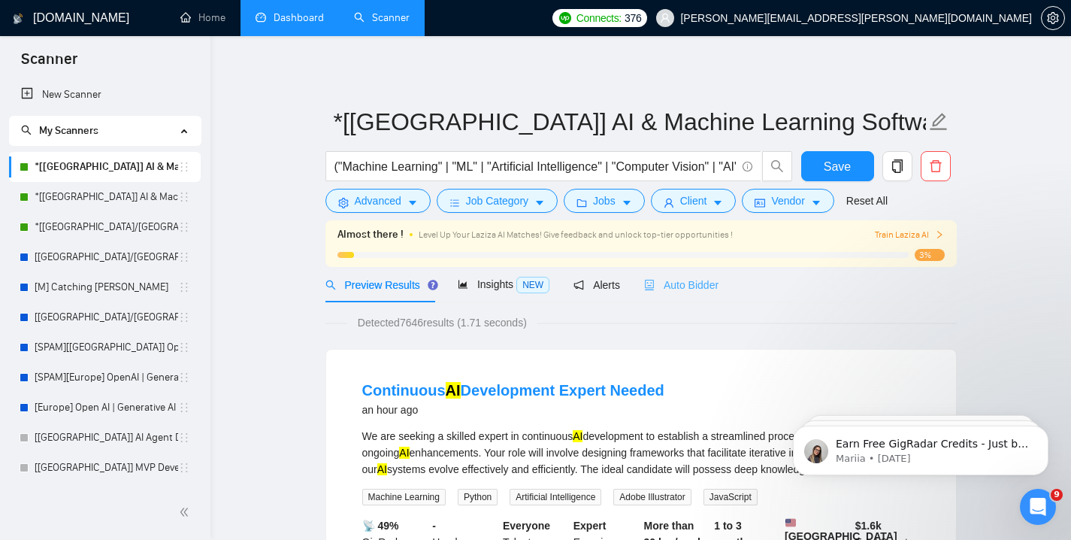
click at [680, 293] on div "Auto Bidder" at bounding box center [681, 284] width 74 height 35
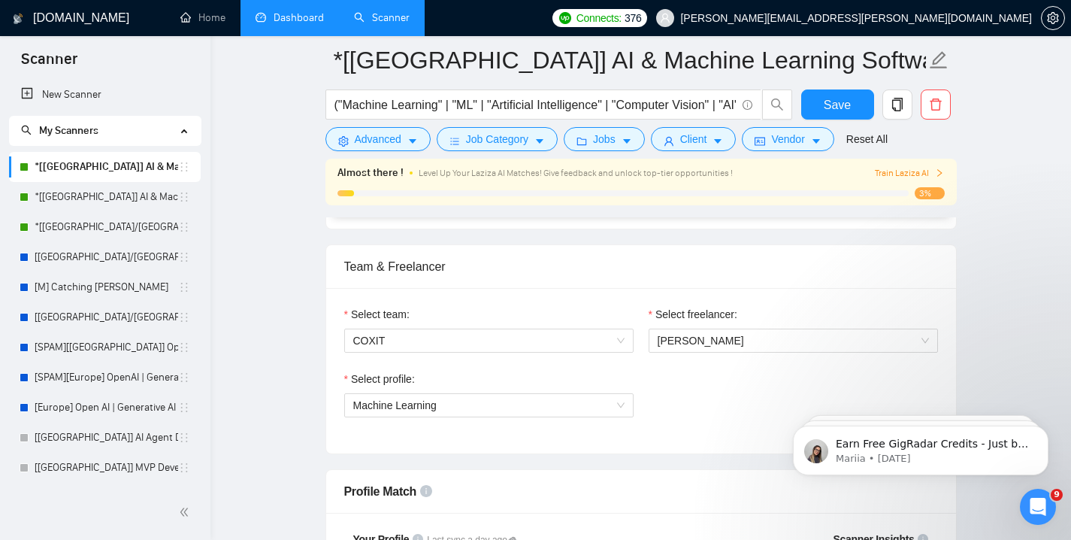
scroll to position [799, 0]
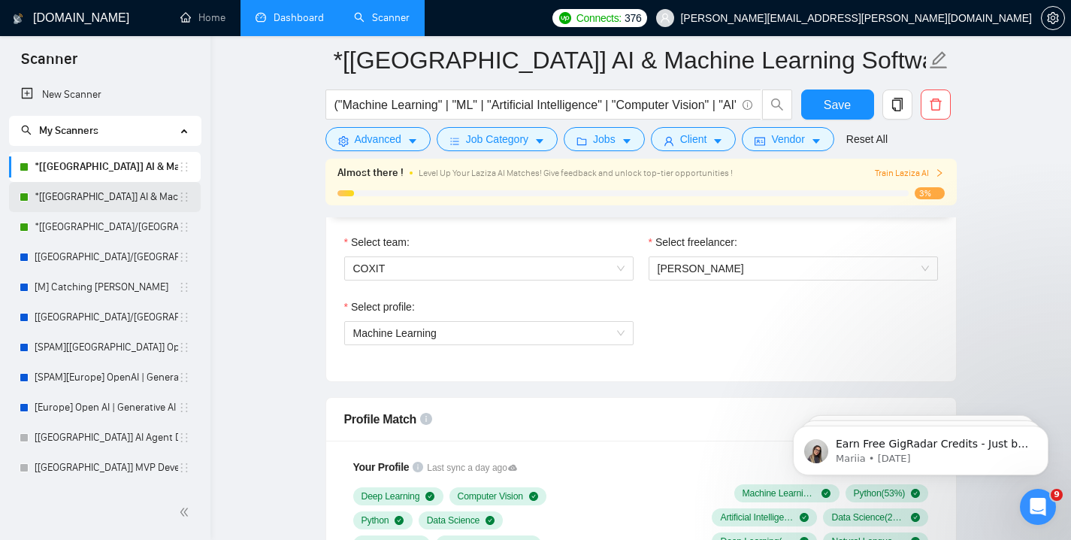
click at [121, 198] on link "*[[GEOGRAPHIC_DATA]] AI & Machine Learning Software" at bounding box center [107, 197] width 144 height 30
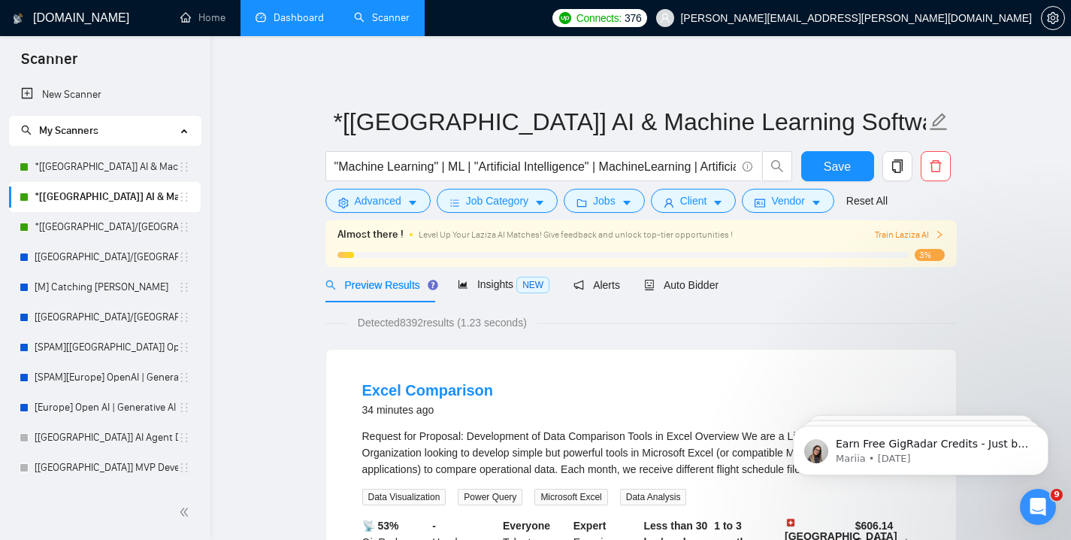
click at [695, 238] on span "Level Up Your Laziza AI Matches! Give feedback and unlock top-tier opportunitie…" at bounding box center [576, 234] width 314 height 11
click at [688, 280] on span "Auto Bidder" at bounding box center [681, 285] width 74 height 12
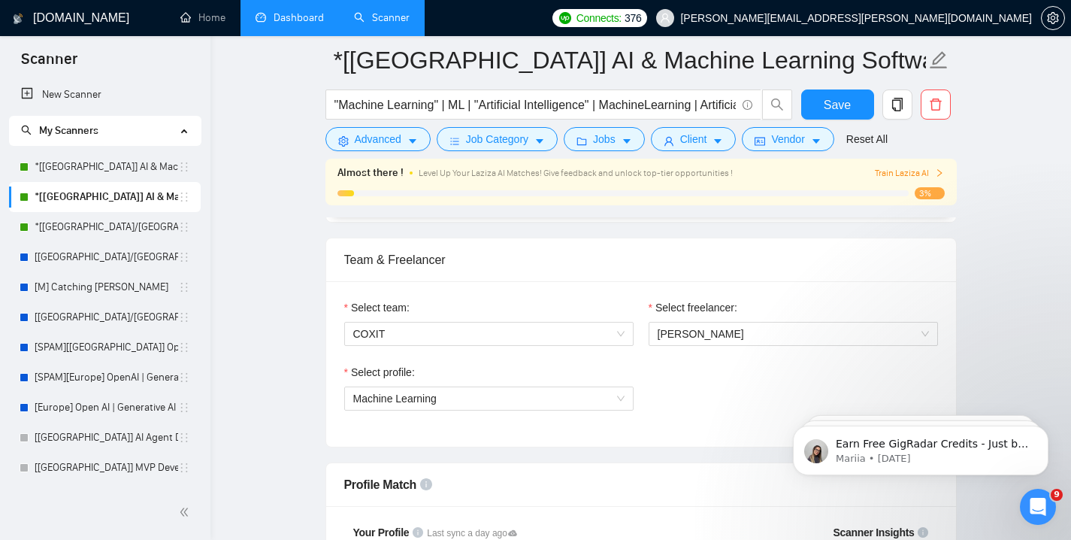
scroll to position [735, 0]
click at [128, 229] on link "*[[GEOGRAPHIC_DATA]/[GEOGRAPHIC_DATA]] AI Agent Development" at bounding box center [107, 227] width 144 height 30
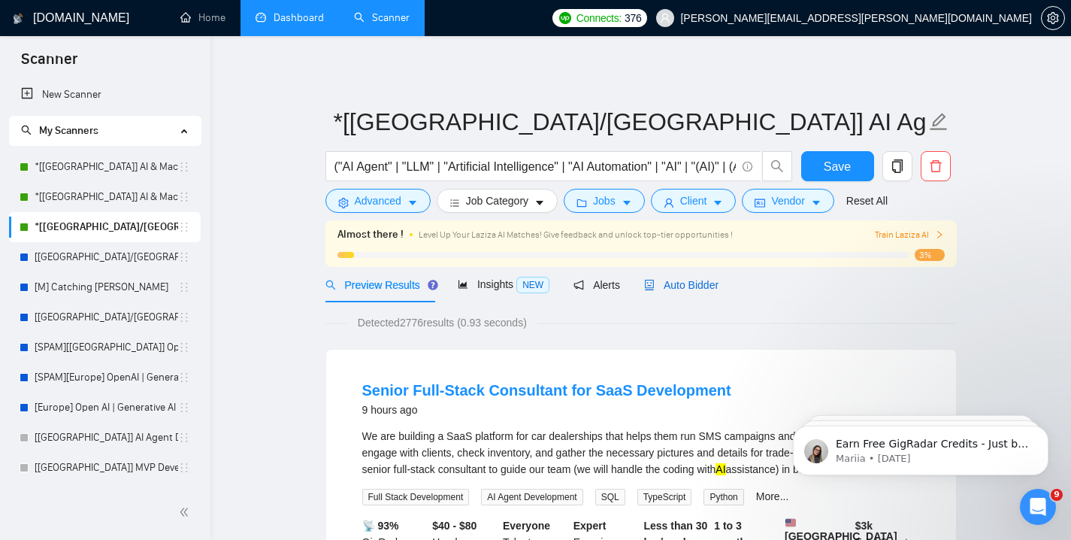
click at [679, 283] on span "Auto Bidder" at bounding box center [681, 285] width 74 height 12
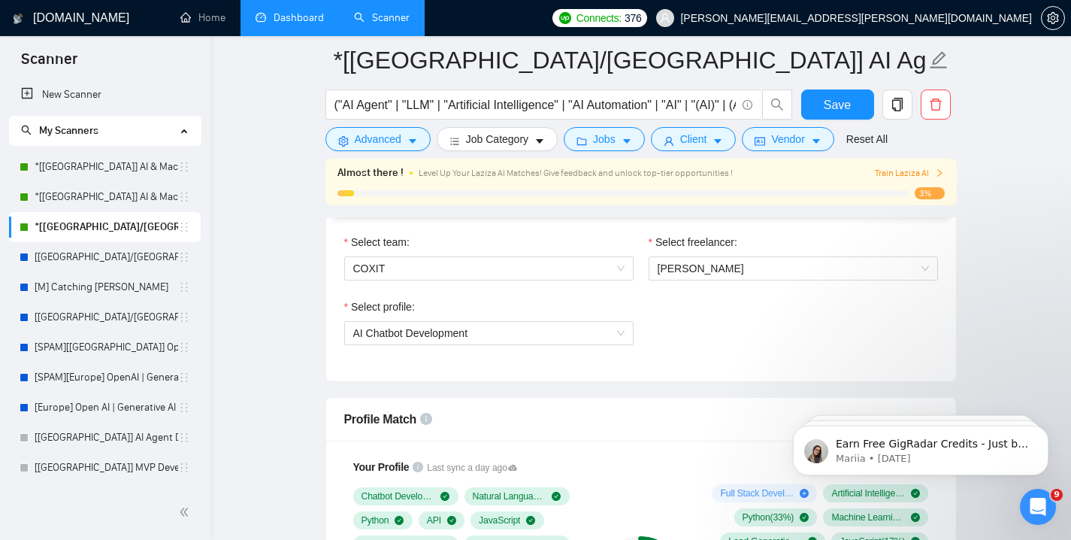
scroll to position [801, 0]
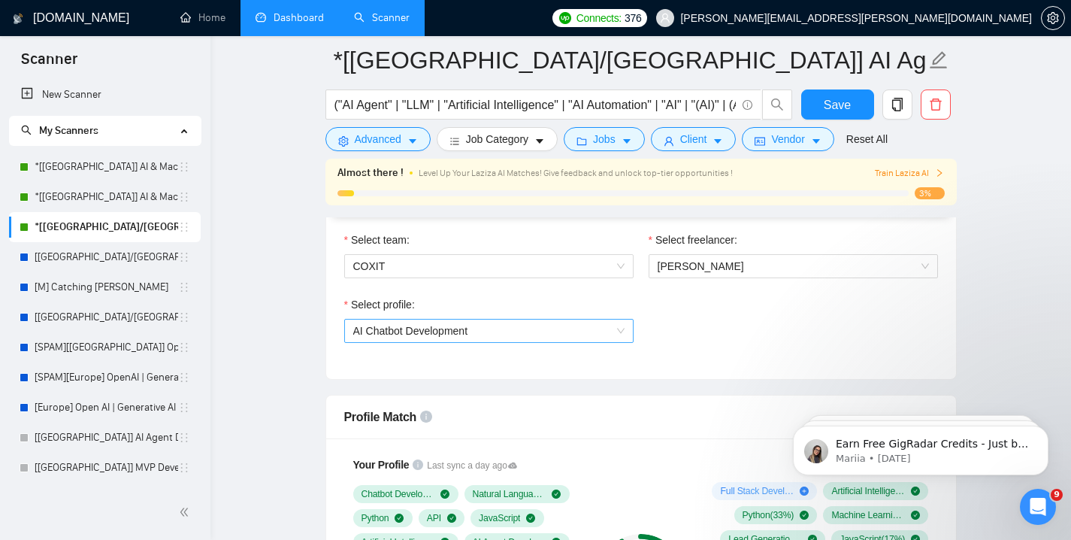
click at [544, 329] on span "AI Chatbot Development" at bounding box center [488, 331] width 271 height 23
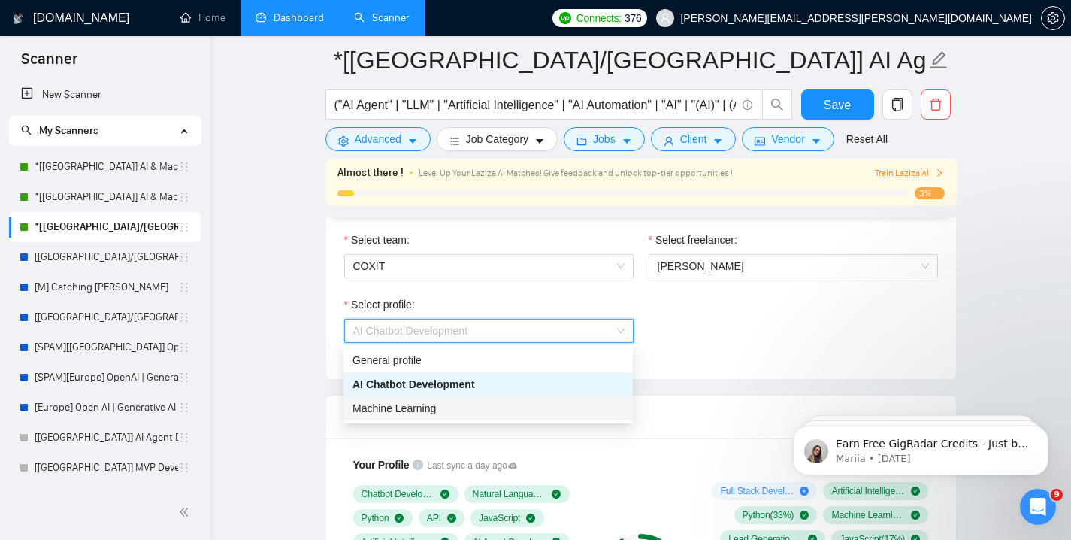
click at [483, 403] on div "Machine Learning" at bounding box center [488, 408] width 271 height 17
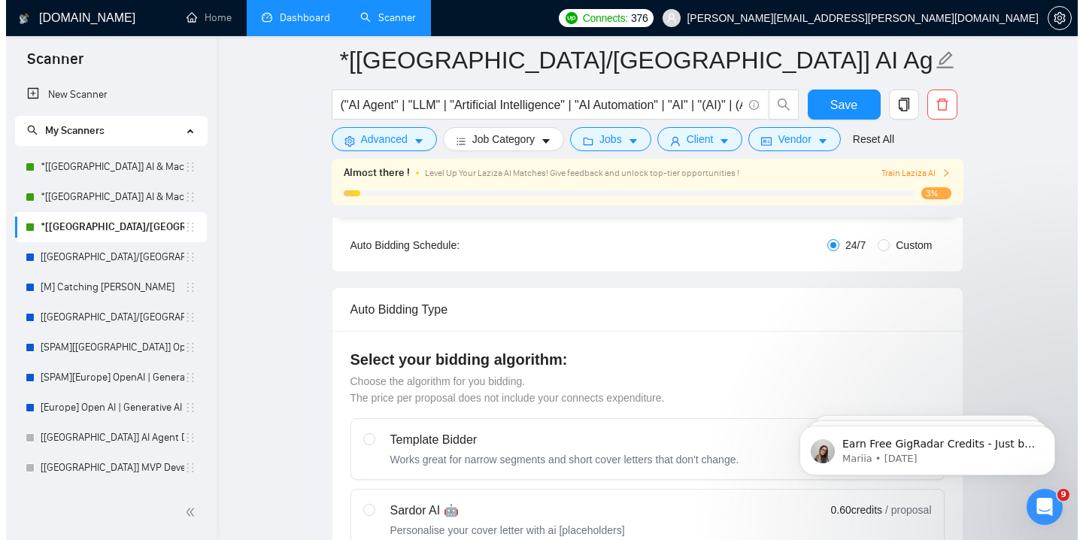
scroll to position [0, 0]
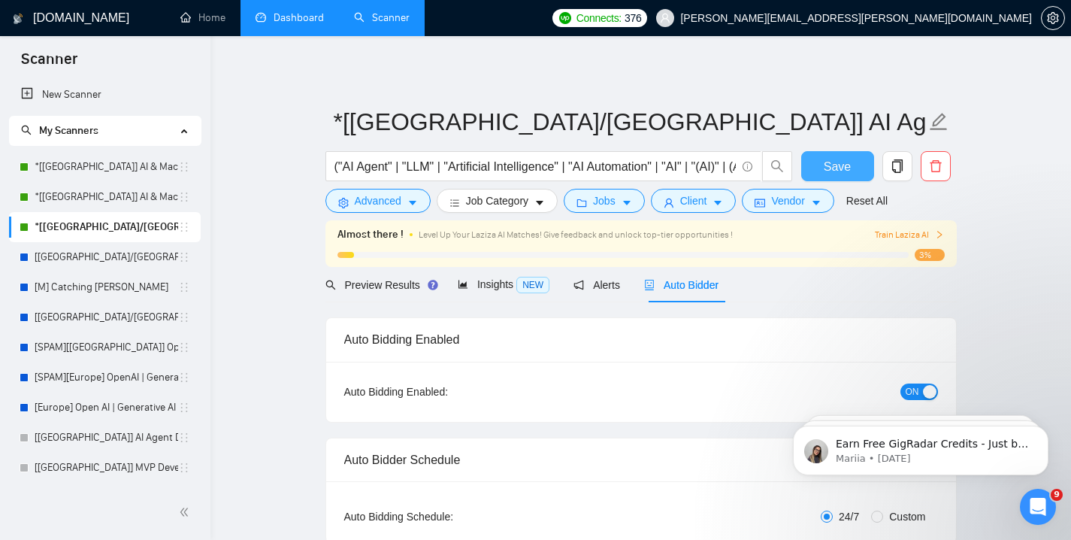
click at [841, 175] on span "Save" at bounding box center [837, 166] width 27 height 19
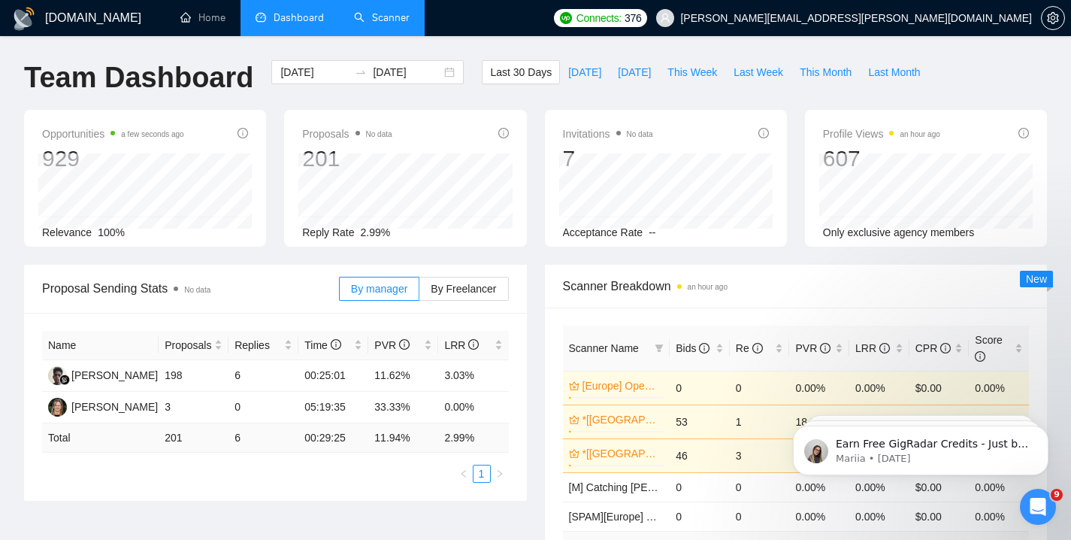
click at [391, 23] on link "Scanner" at bounding box center [382, 17] width 56 height 13
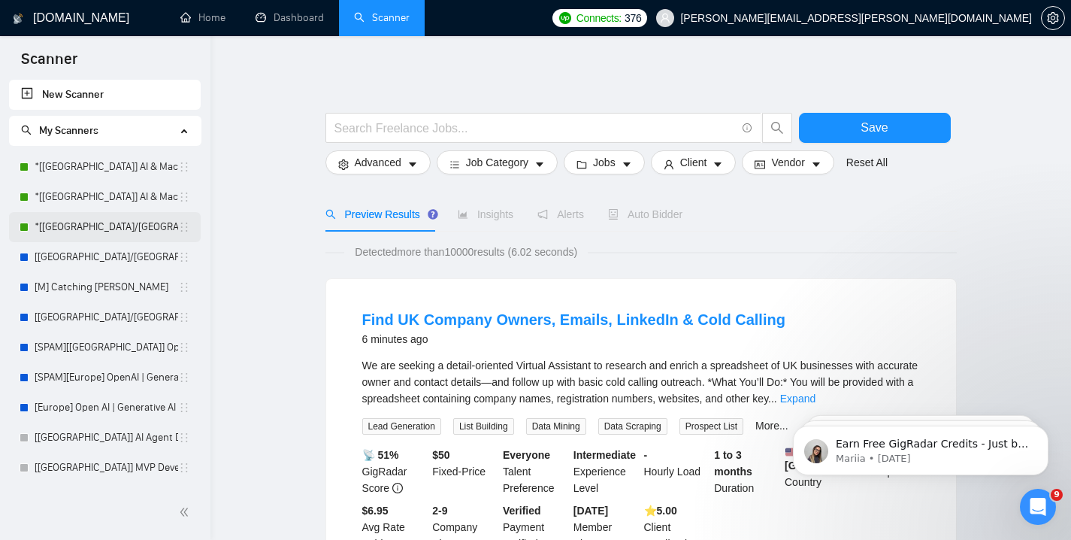
click at [98, 234] on link "*[[GEOGRAPHIC_DATA]/[GEOGRAPHIC_DATA]] AI Agent Development" at bounding box center [107, 227] width 144 height 30
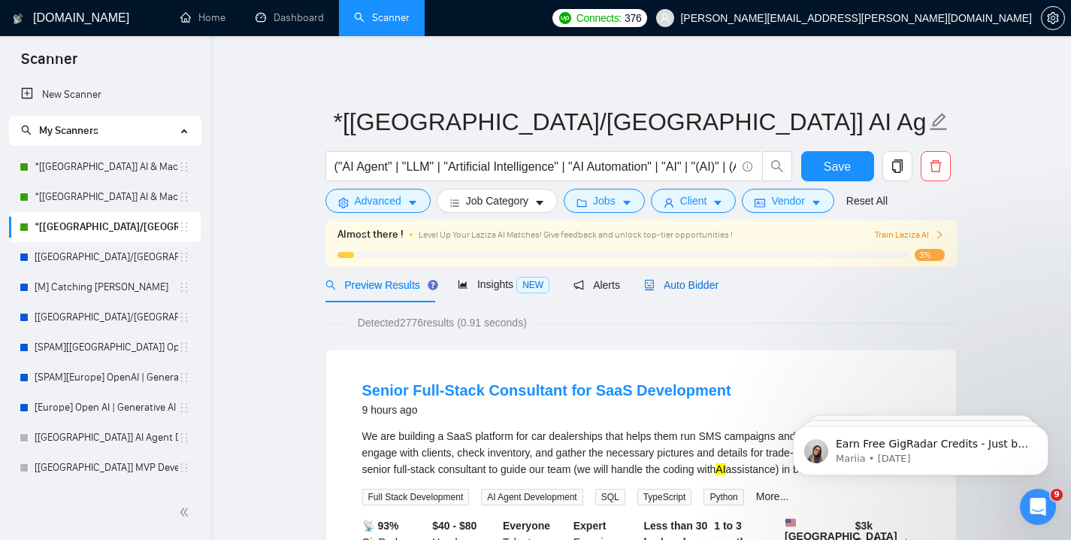
click at [676, 288] on span "Auto Bidder" at bounding box center [681, 285] width 74 height 12
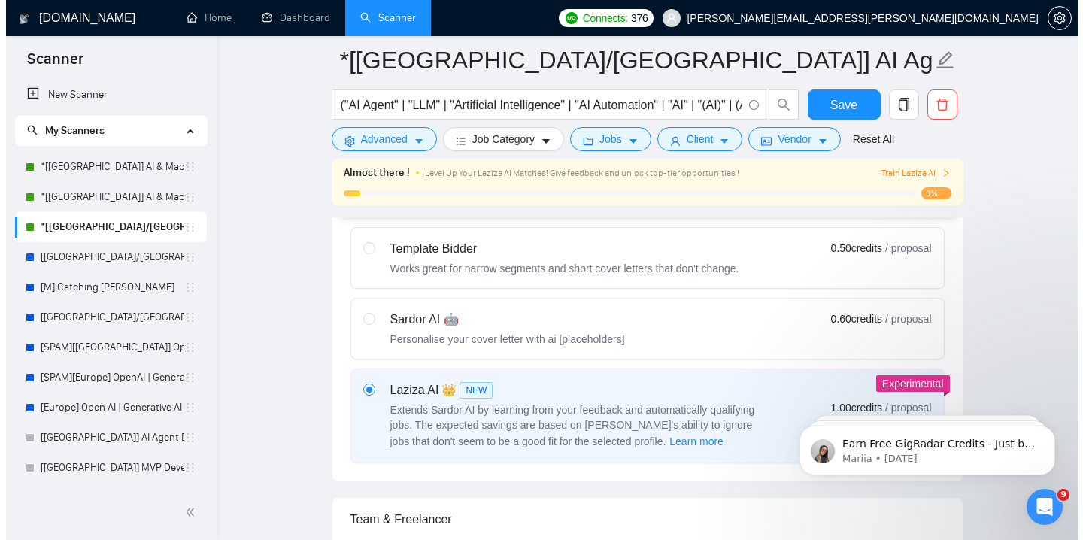
scroll to position [475, 0]
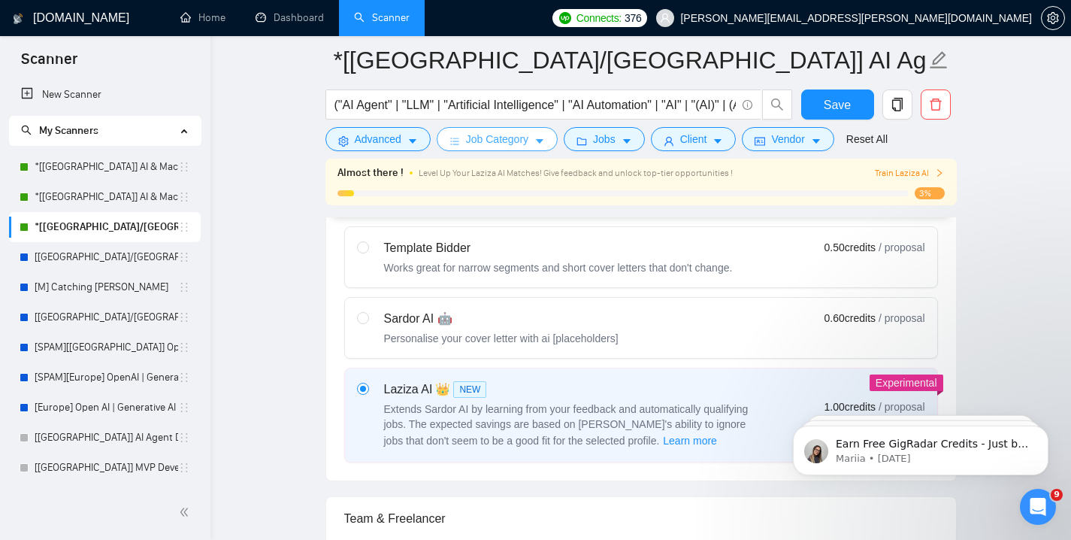
drag, startPoint x: 135, startPoint y: 174, endPoint x: 479, endPoint y: 143, distance: 345.0
click at [479, 143] on span "Job Category" at bounding box center [497, 139] width 62 height 17
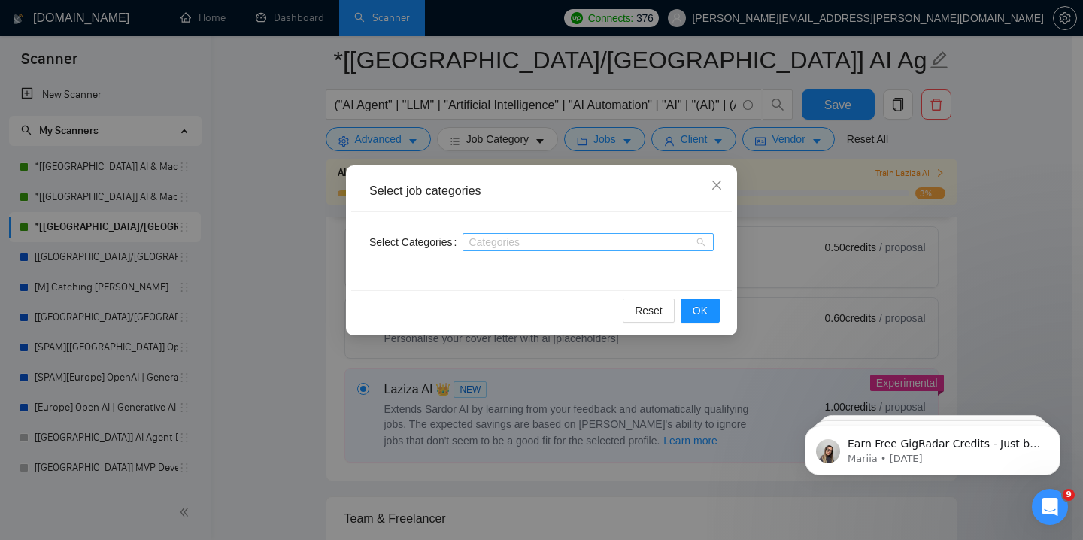
click at [481, 238] on div at bounding box center [580, 242] width 229 height 12
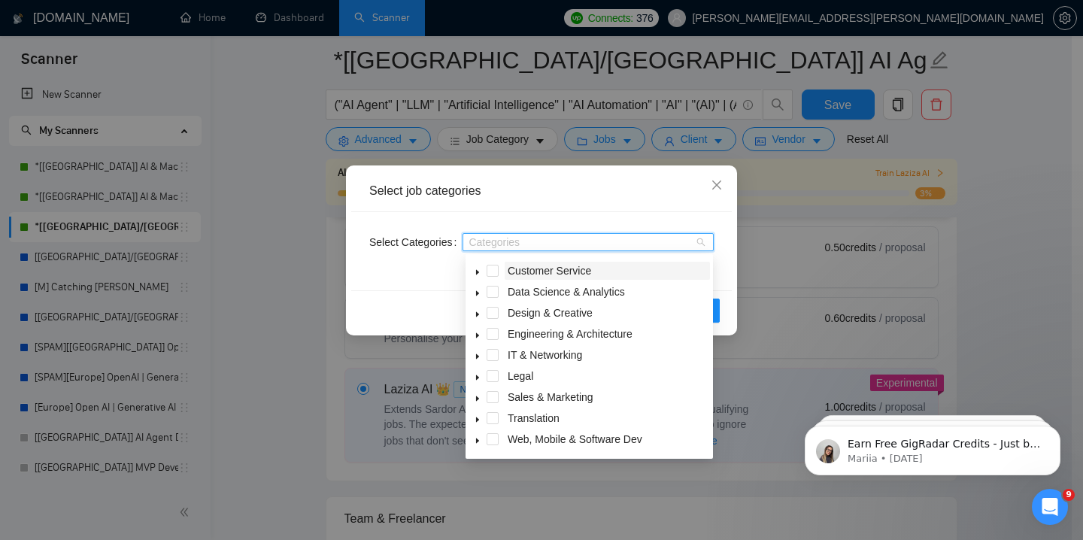
scroll to position [60, 0]
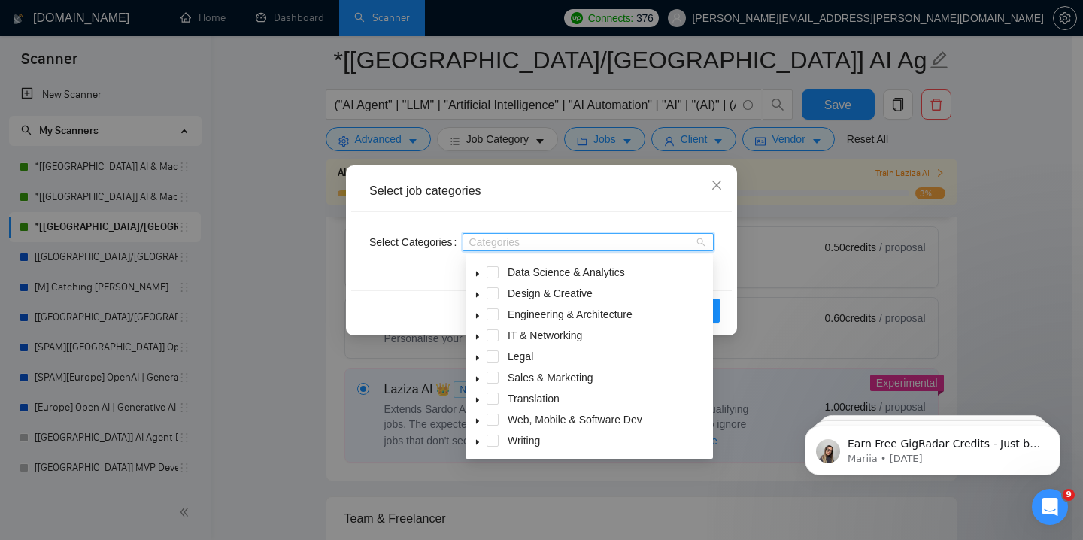
click at [474, 423] on icon "caret-down" at bounding box center [478, 421] width 8 height 8
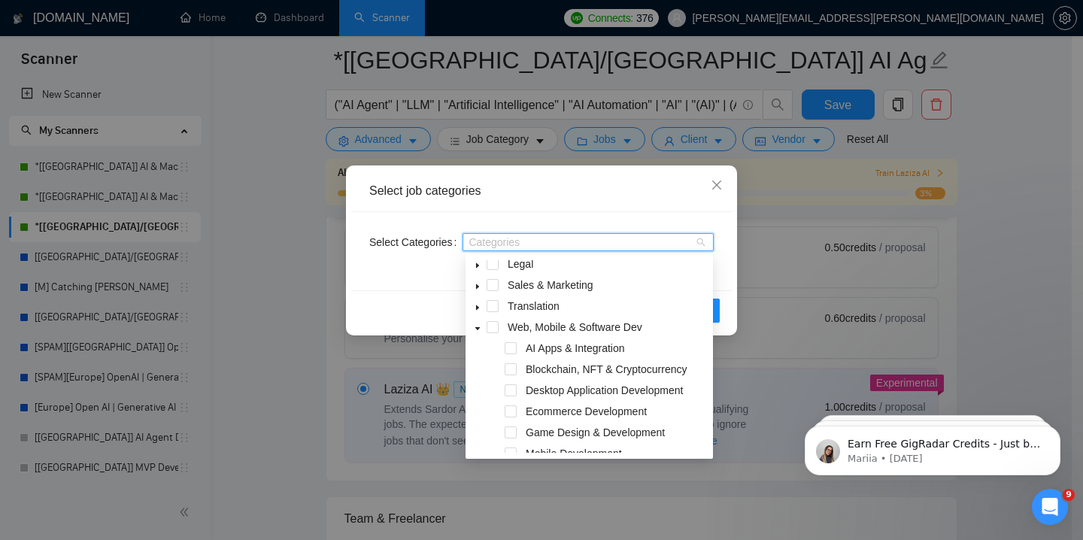
click at [475, 329] on icon "caret-down" at bounding box center [478, 329] width 8 height 8
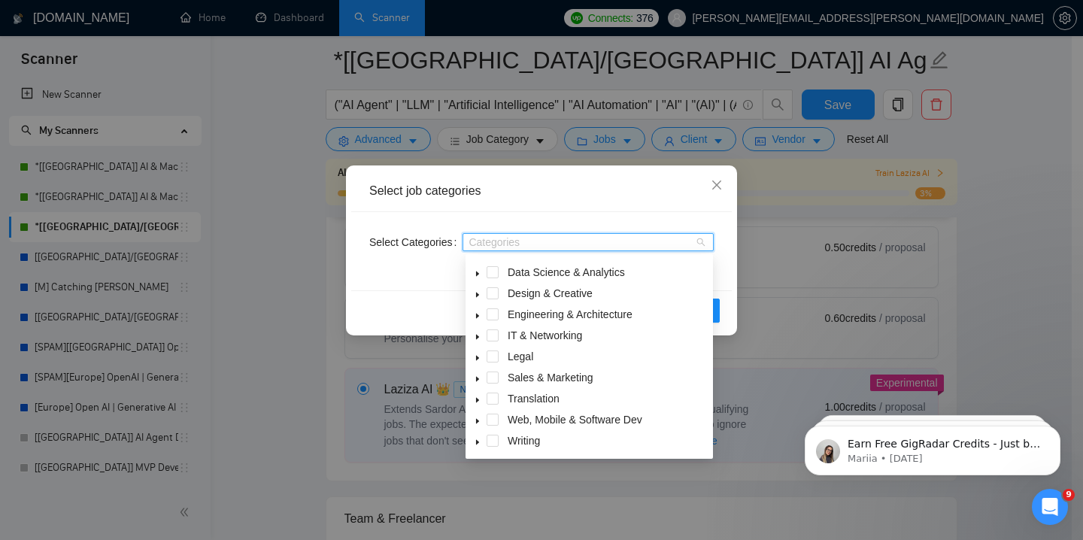
click at [480, 271] on icon "caret-down" at bounding box center [478, 274] width 8 height 8
click at [485, 419] on span at bounding box center [477, 419] width 18 height 18
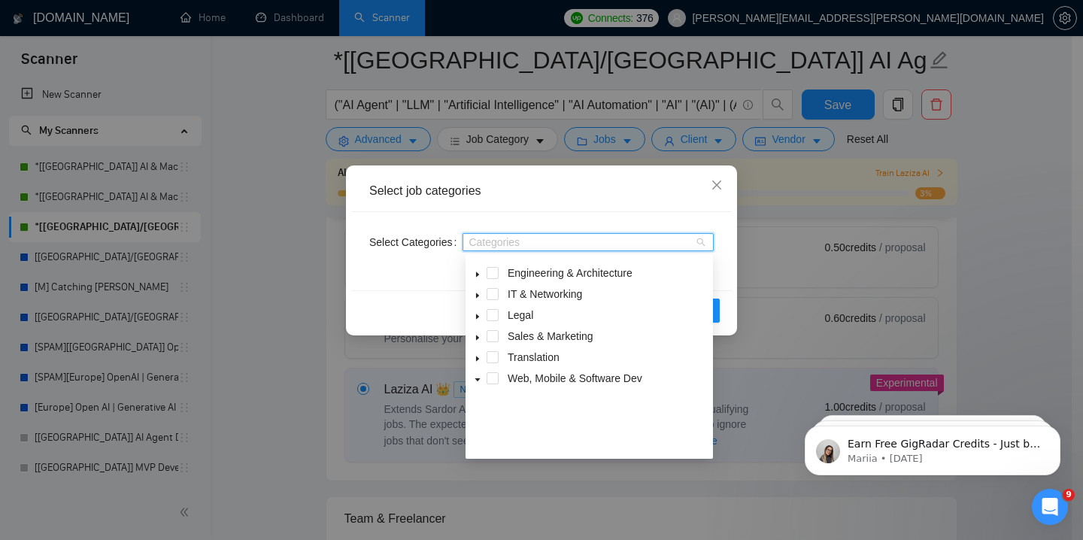
scroll to position [0, 0]
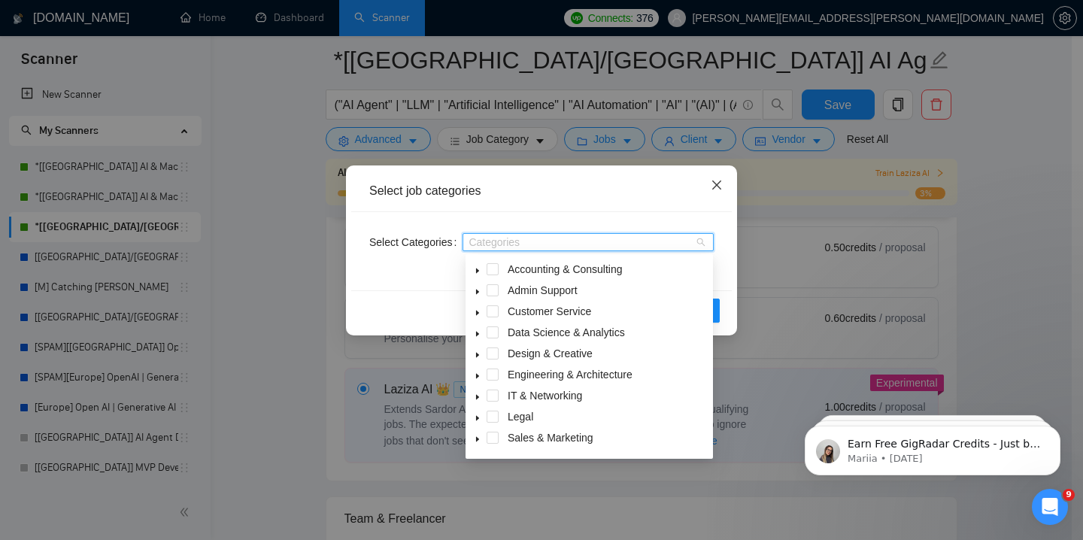
click at [713, 181] on icon "close" at bounding box center [716, 185] width 12 height 12
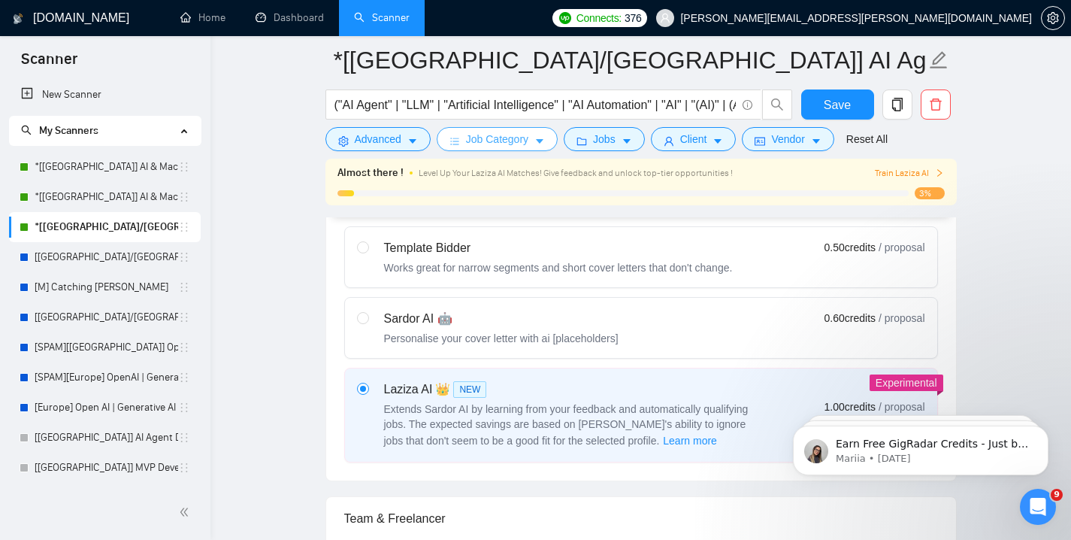
click at [488, 150] on button "Job Category" at bounding box center [497, 139] width 121 height 24
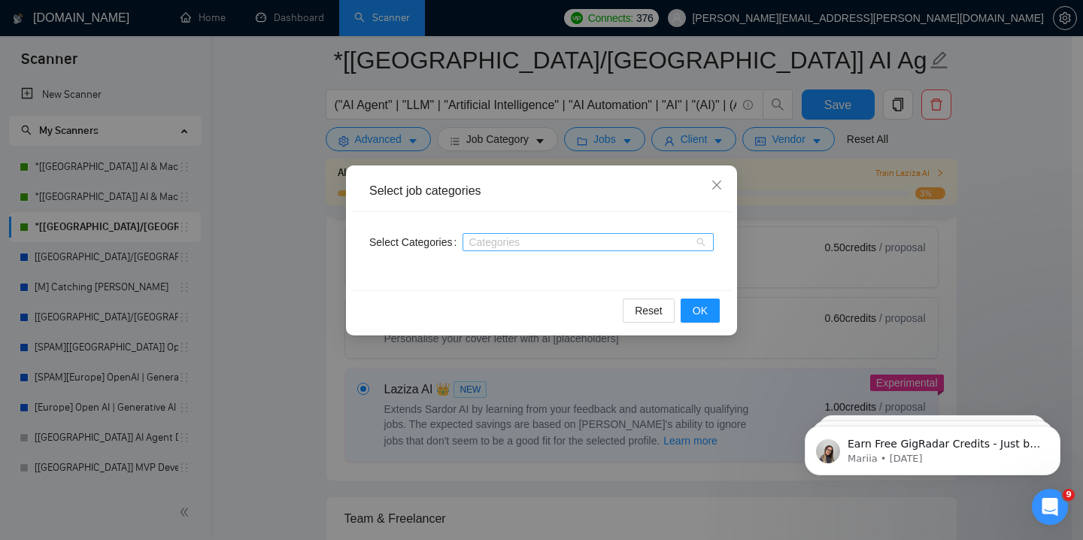
click at [486, 238] on div at bounding box center [580, 242] width 229 height 12
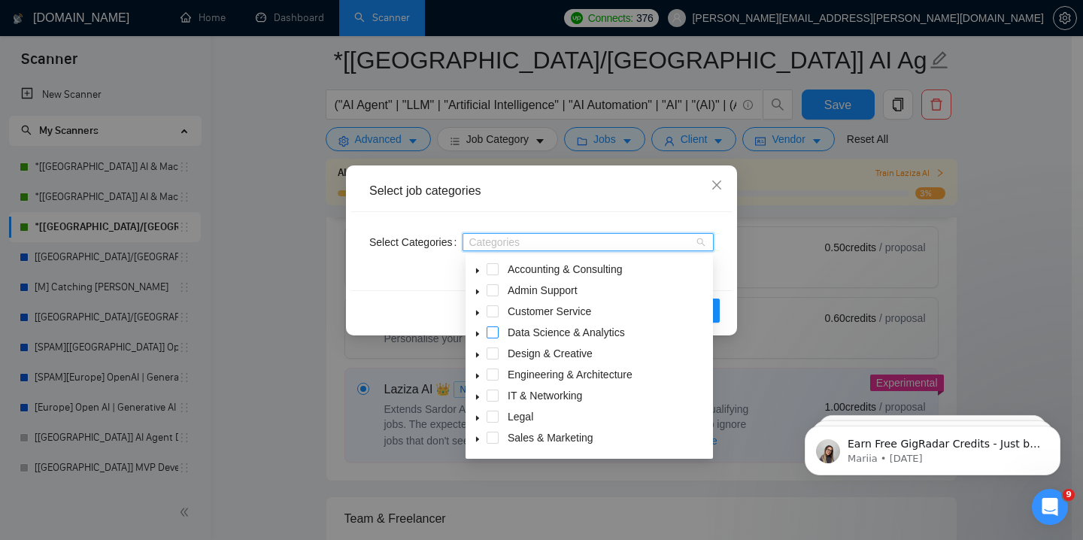
click at [498, 329] on span at bounding box center [492, 332] width 12 height 12
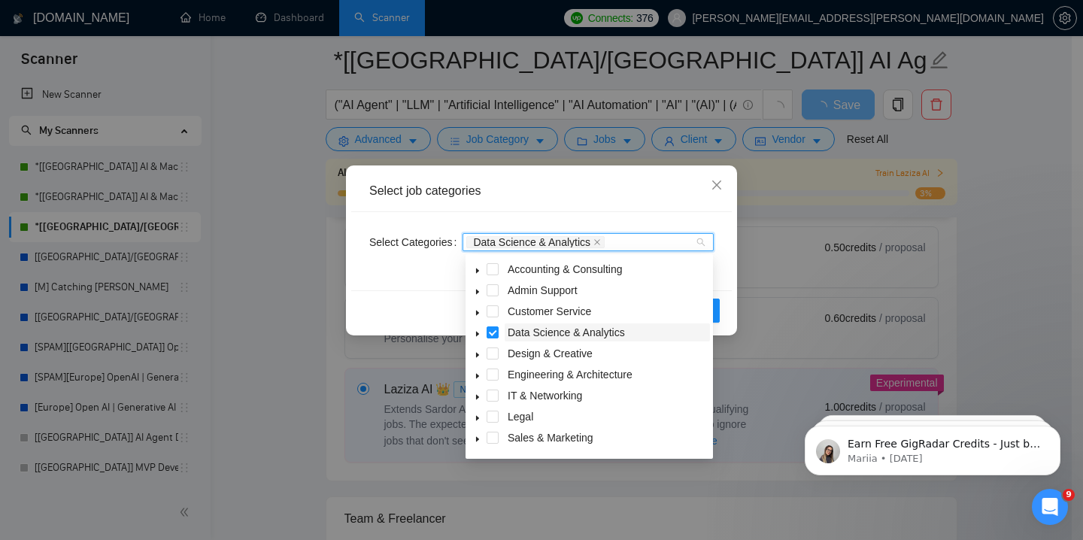
drag, startPoint x: 635, startPoint y: 335, endPoint x: 532, endPoint y: 332, distance: 102.3
click at [532, 332] on span "Data Science & Analytics" at bounding box center [606, 332] width 205 height 18
click at [532, 332] on span "Data Science & Analytics" at bounding box center [565, 332] width 117 height 12
click at [478, 335] on icon "caret-down" at bounding box center [478, 334] width 8 height 8
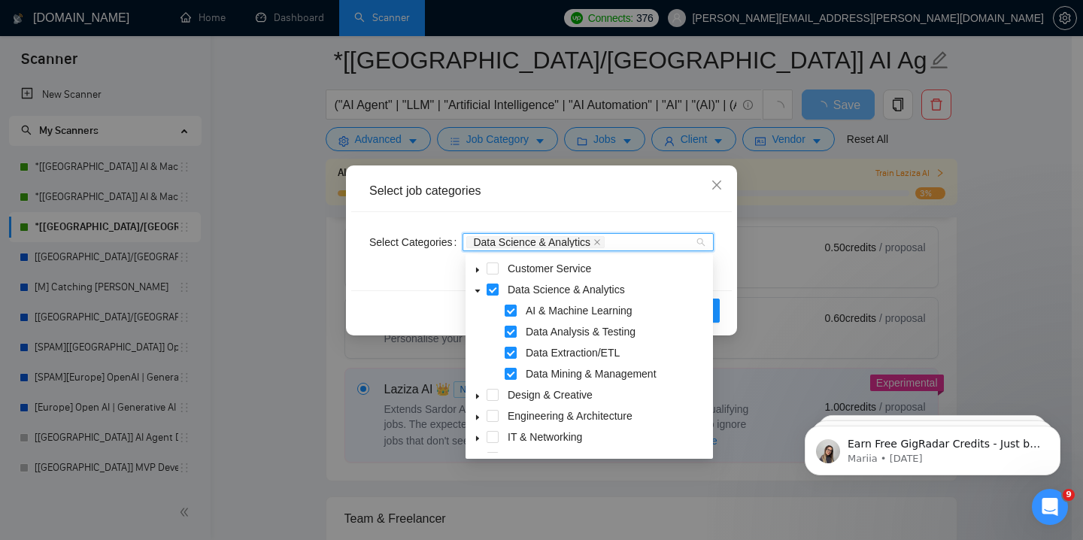
scroll to position [44, 0]
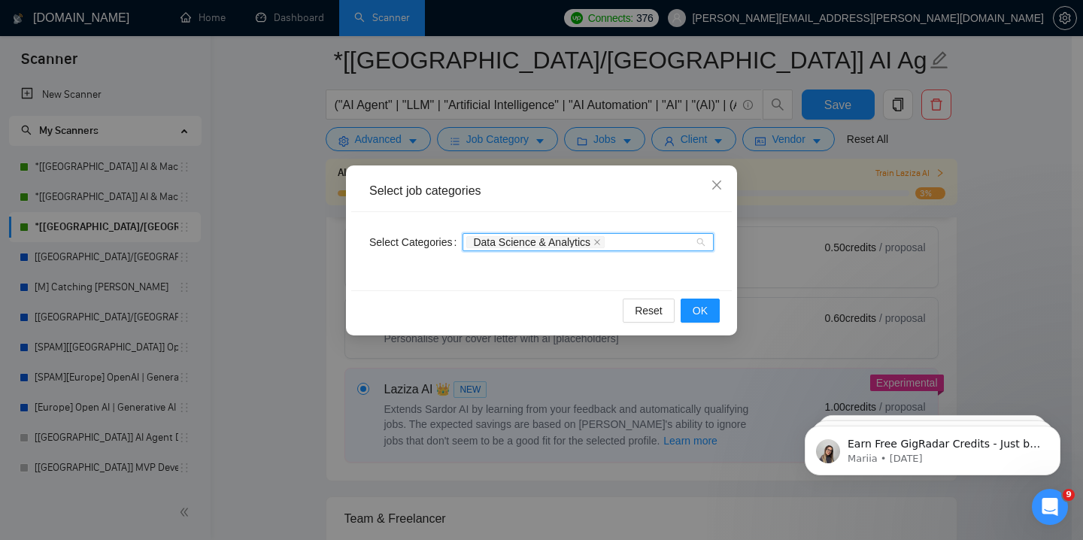
click at [628, 240] on div "Data Science & Analytics" at bounding box center [580, 242] width 229 height 15
